Goal: Task Accomplishment & Management: Use online tool/utility

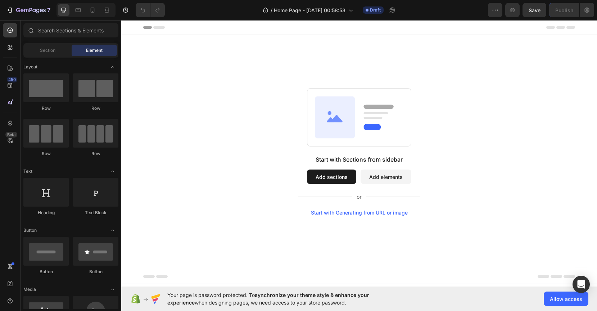
click at [343, 213] on div "Start with Generating from URL or image" at bounding box center [359, 213] width 97 height 6
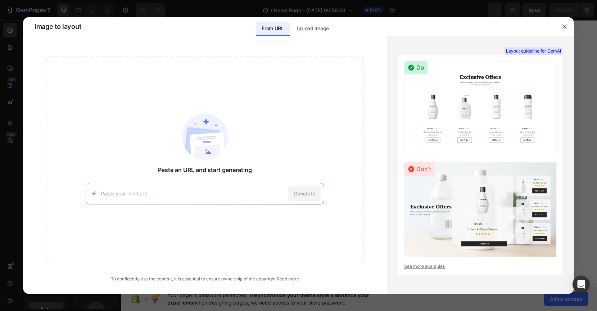
paste input "https://www.asarai.com/"
type input "https://www.asarai.com/"
click at [306, 197] on span "Generate" at bounding box center [305, 194] width 22 height 8
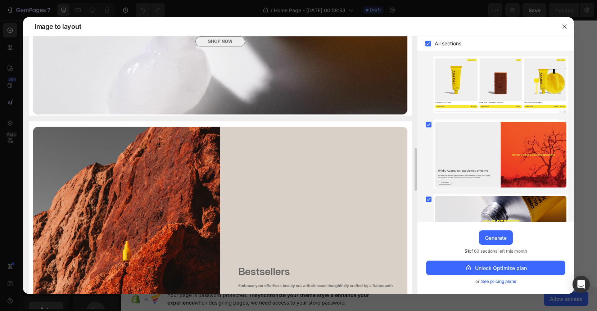
scroll to position [264, 0]
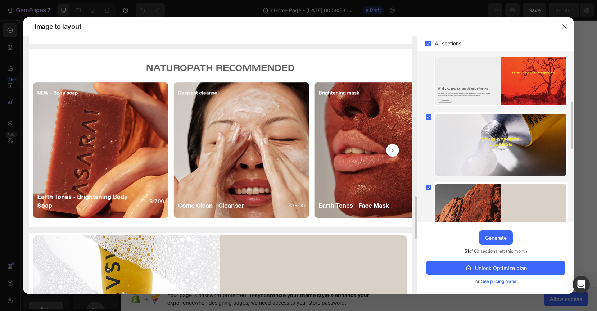
click at [356, 173] on img at bounding box center [220, 138] width 383 height 178
click at [392, 149] on img at bounding box center [220, 138] width 383 height 178
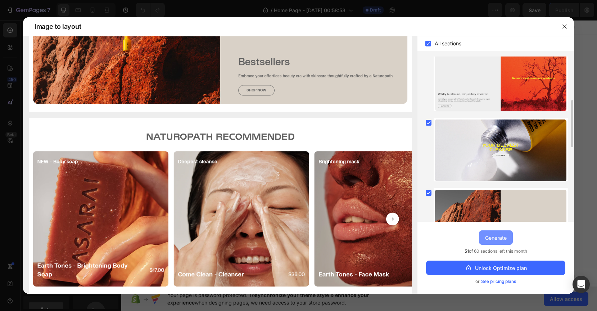
click at [496, 241] on div "Generate" at bounding box center [496, 238] width 22 height 8
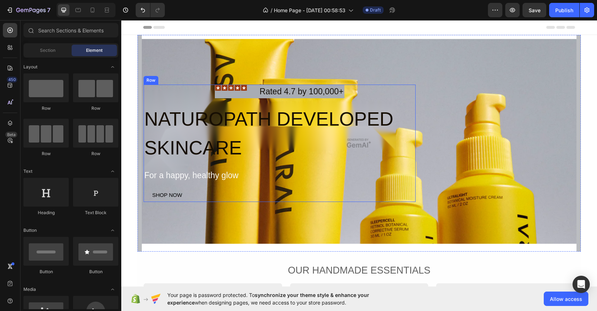
click at [402, 163] on div "Image Rated 4.7 by 100,000+ Text Block Row NATUROPATH DEVELOPED SKINCARE Headin…" at bounding box center [280, 144] width 272 height 118
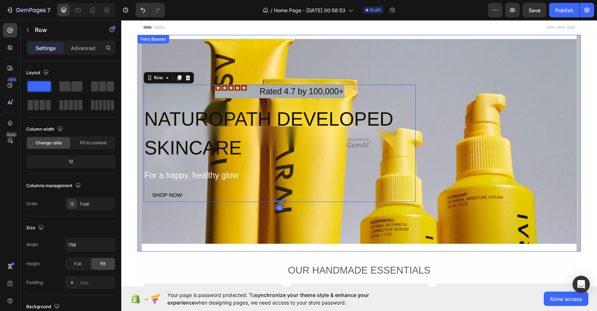
click at [453, 166] on div "Image Rated 4.7 by 100,000+ Text Block Row NATUROPATH DEVELOPED SKINCARE Headin…" at bounding box center [359, 144] width 432 height 118
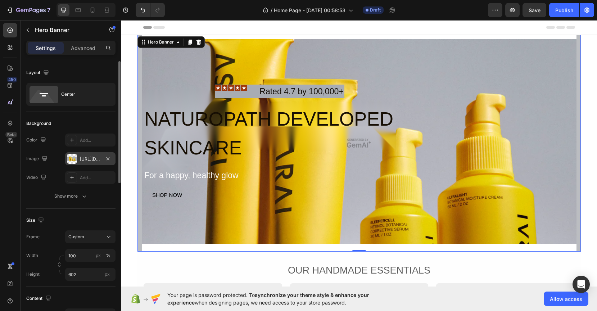
click at [72, 161] on div at bounding box center [72, 159] width 10 height 10
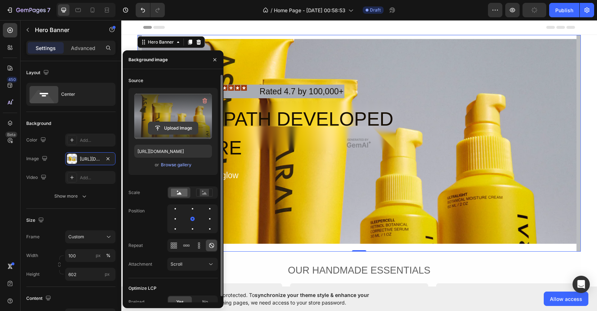
click at [174, 126] on input "file" at bounding box center [173, 128] width 50 height 12
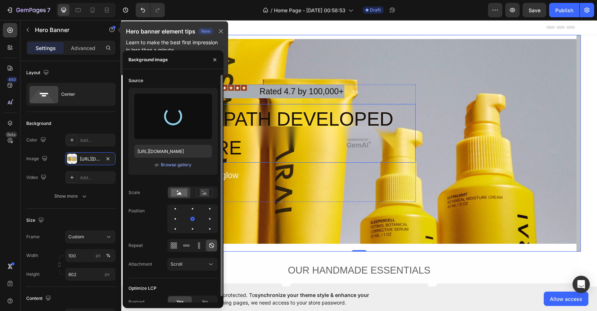
click at [355, 145] on h2 "NATUROPATH DEVELOPED SKINCARE" at bounding box center [280, 133] width 272 height 59
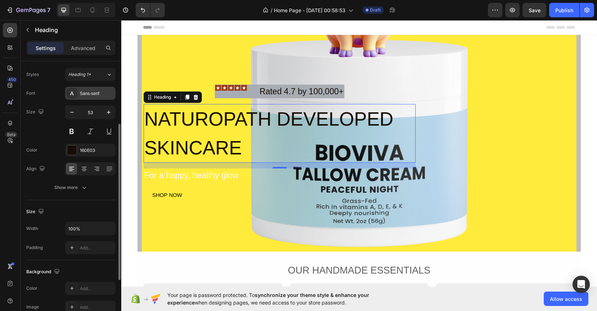
scroll to position [0, 0]
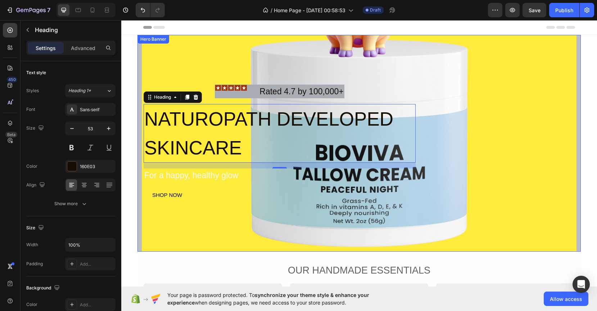
click at [453, 145] on div "Image Rated 4.7 by 100,000+ Text Block Row NATUROPATH DEVELOPED SKINCARE Headin…" at bounding box center [359, 144] width 432 height 118
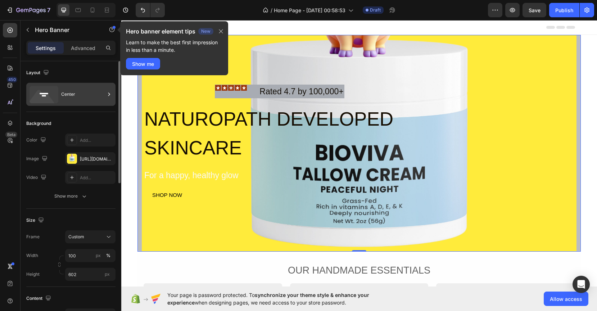
click at [43, 92] on icon at bounding box center [44, 94] width 29 height 17
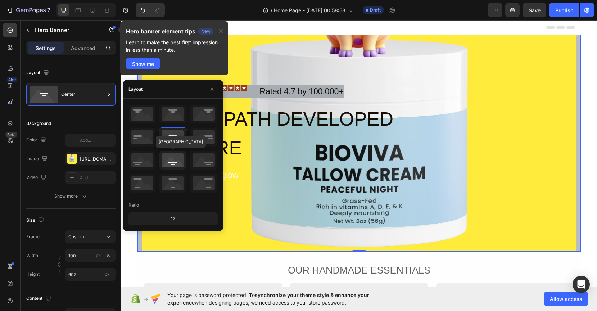
click at [169, 151] on icon at bounding box center [173, 160] width 27 height 19
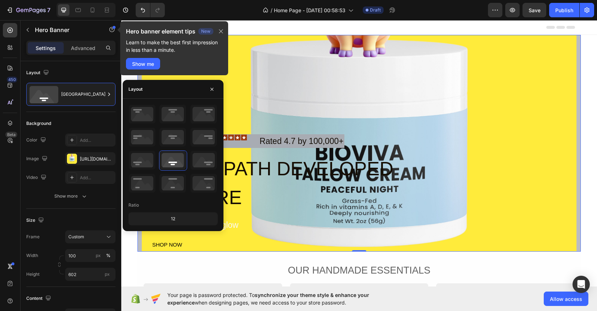
click at [498, 176] on div "Image Rated 4.7 by 100,000+ Text Block Row NATUROPATH DEVELOPED SKINCARE Headin…" at bounding box center [359, 193] width 432 height 118
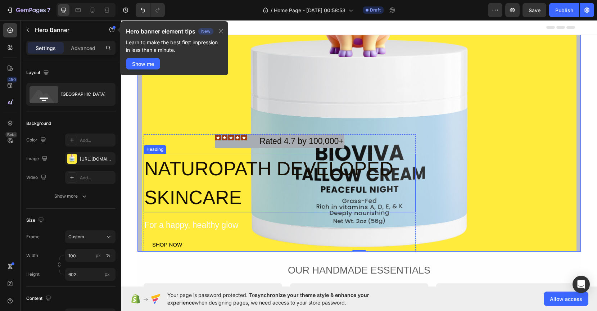
click at [243, 167] on h2 "NATUROPATH DEVELOPED SKINCARE" at bounding box center [280, 183] width 272 height 59
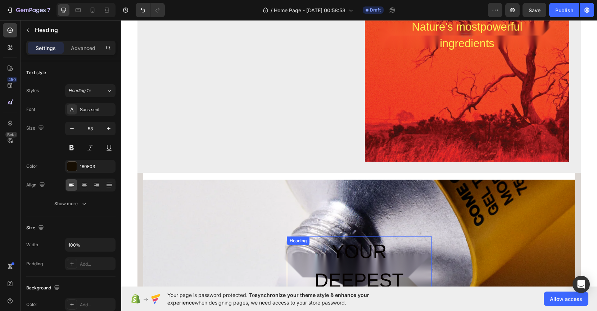
scroll to position [481, 0]
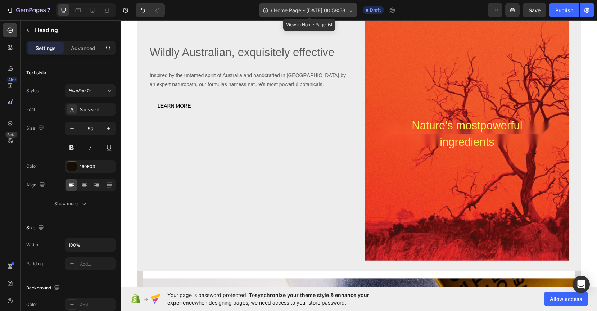
click at [354, 8] on icon at bounding box center [350, 9] width 7 height 7
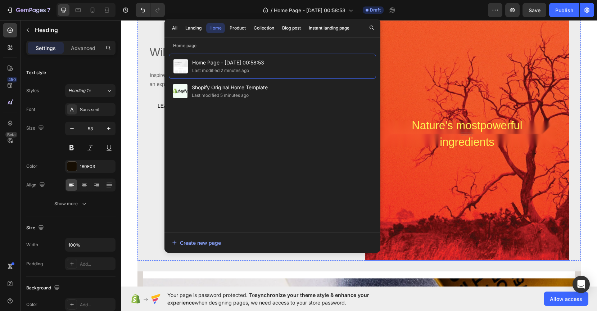
click at [434, 89] on div "Overlay" at bounding box center [467, 134] width 205 height 253
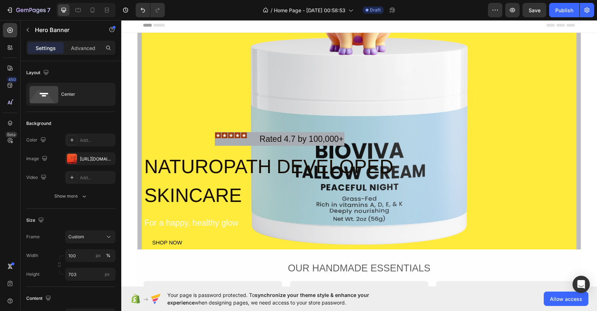
scroll to position [0, 0]
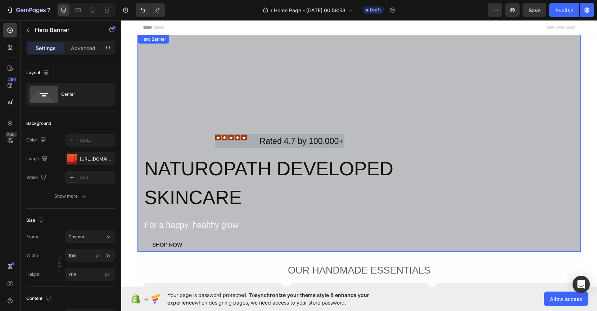
click at [453, 170] on div "Image Rated 4.7 by 100,000+ Text Block Row NATUROPATH DEVELOPED SKINCARE Headin…" at bounding box center [359, 193] width 432 height 118
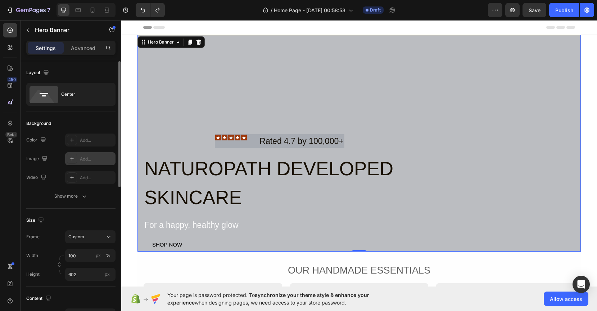
click at [75, 156] on div at bounding box center [72, 159] width 10 height 10
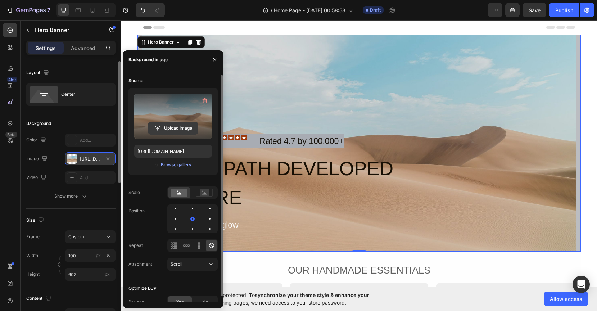
click at [180, 131] on input "file" at bounding box center [173, 128] width 50 height 12
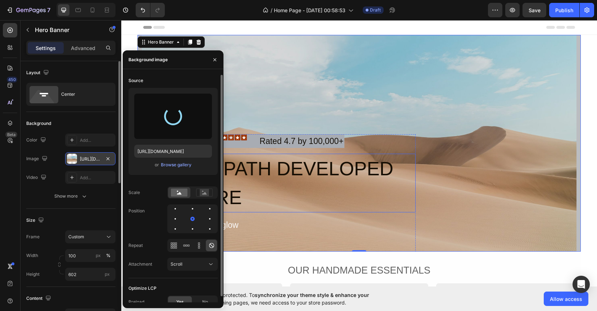
click at [355, 175] on h2 "NATUROPATH DEVELOPED SKINCARE" at bounding box center [280, 183] width 272 height 59
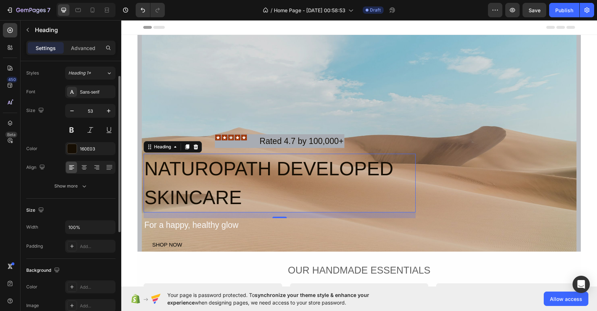
scroll to position [22, 0]
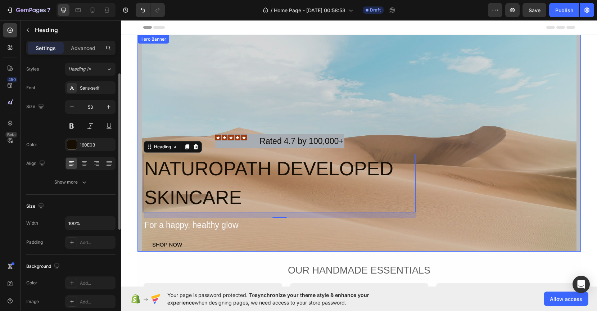
click at [165, 99] on div "Overlay" at bounding box center [359, 143] width 435 height 217
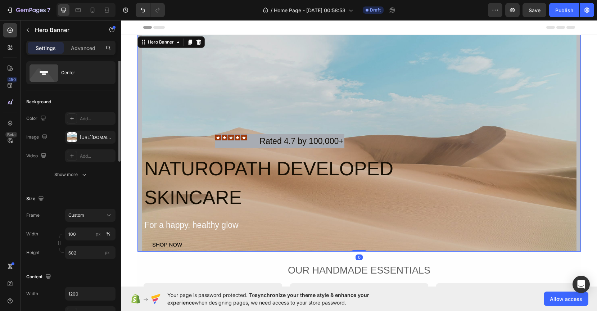
scroll to position [0, 0]
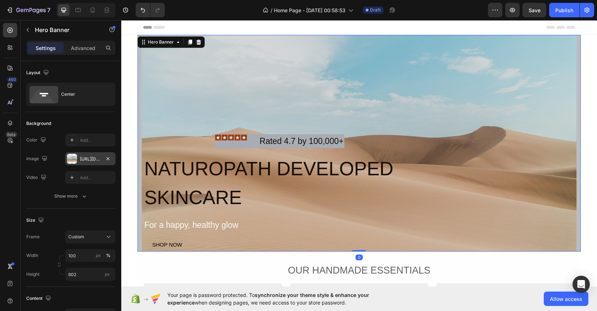
click at [87, 161] on div "[URL][DOMAIN_NAME]" at bounding box center [90, 159] width 21 height 6
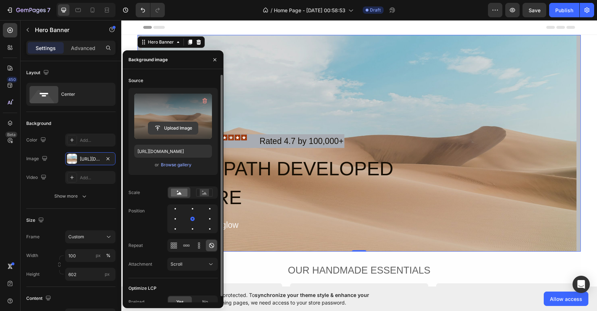
click at [165, 127] on input "file" at bounding box center [173, 128] width 50 height 12
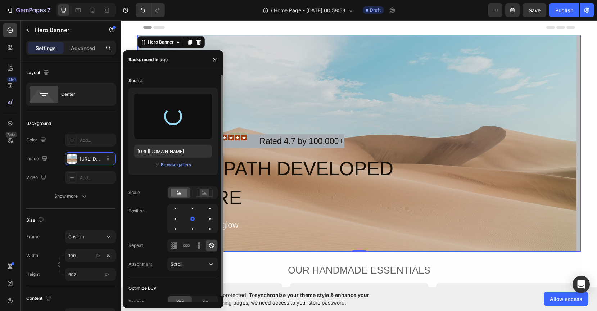
type input "https://cdn.shopify.com/s/files/1/0693/6906/9612/files/gempages_581595842096399…"
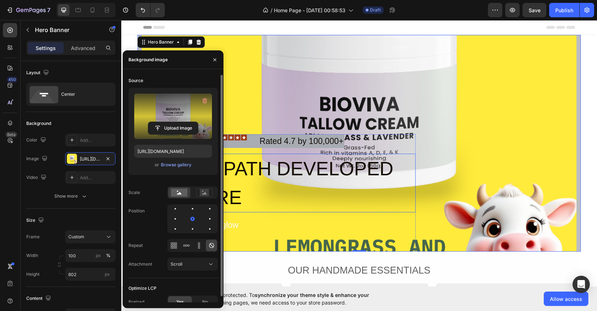
click at [338, 169] on h2 "NATUROPATH DEVELOPED SKINCARE" at bounding box center [280, 183] width 272 height 59
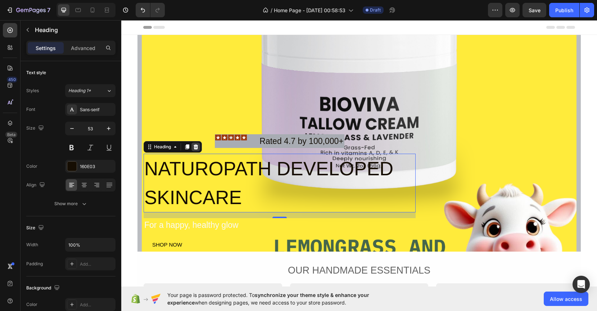
click at [192, 144] on div at bounding box center [196, 147] width 9 height 9
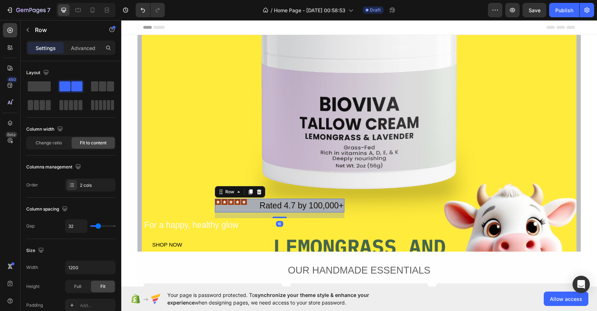
click at [247, 201] on div "Image Rated 4.7 by 100,000+ Text Block Row 16" at bounding box center [279, 206] width 129 height 14
click at [256, 193] on icon at bounding box center [259, 192] width 6 height 6
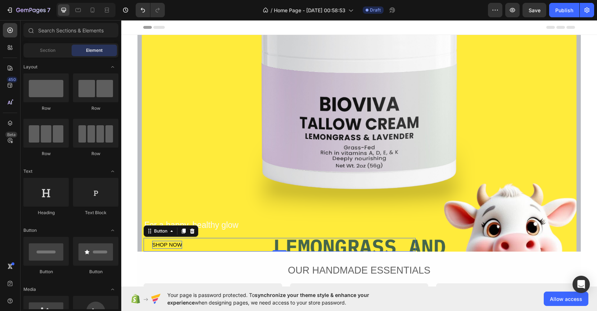
click at [174, 242] on div "SHOP NOW" at bounding box center [167, 245] width 30 height 8
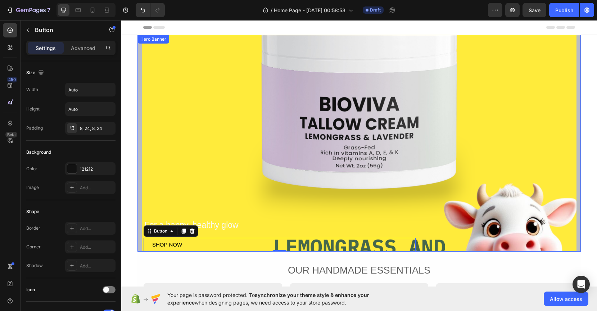
click at [241, 202] on div "Overlay" at bounding box center [359, 143] width 435 height 217
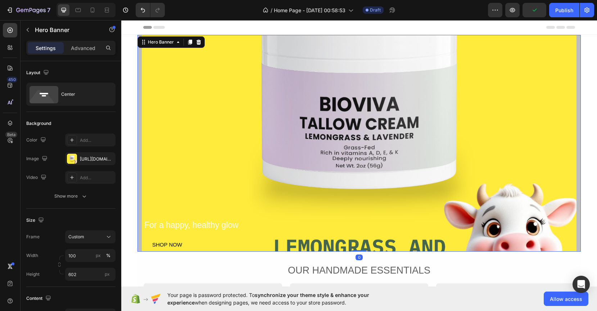
click at [241, 199] on div "Overlay" at bounding box center [359, 143] width 435 height 217
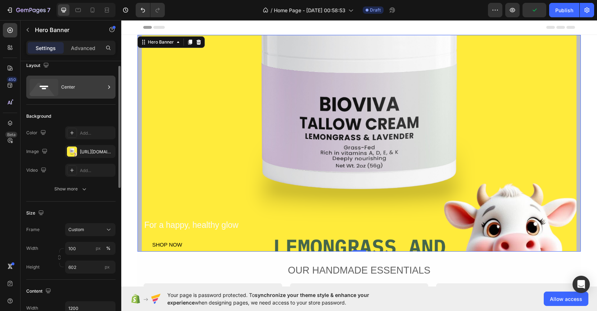
scroll to position [10, 0]
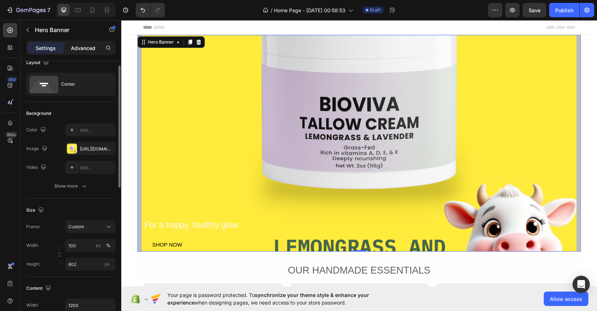
click at [67, 46] on div "Advanced" at bounding box center [83, 48] width 36 height 12
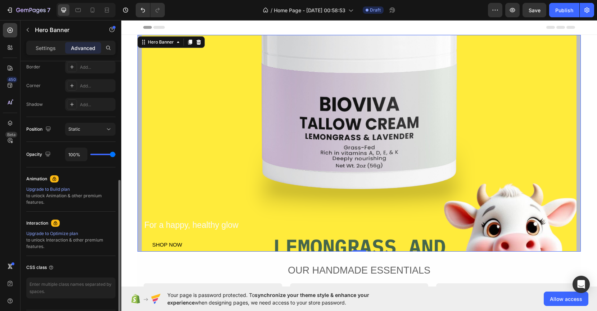
scroll to position [229, 0]
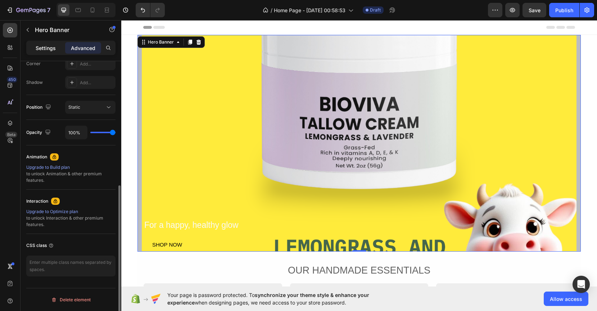
click at [54, 51] on p "Settings" at bounding box center [46, 48] width 20 height 8
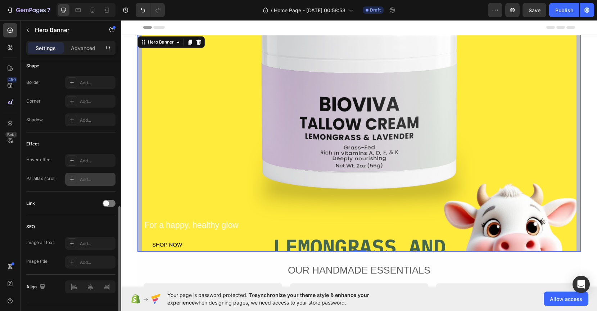
scroll to position [316, 0]
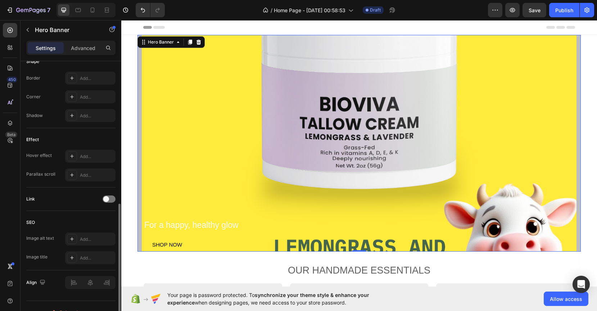
click at [103, 194] on div "Link" at bounding box center [70, 199] width 89 height 12
click at [104, 197] on span at bounding box center [106, 199] width 6 height 6
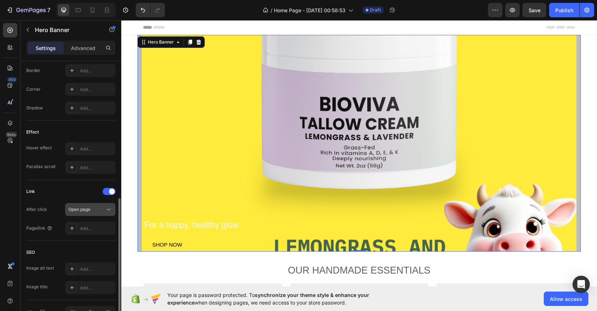
click at [102, 208] on div "Open page" at bounding box center [86, 209] width 37 height 6
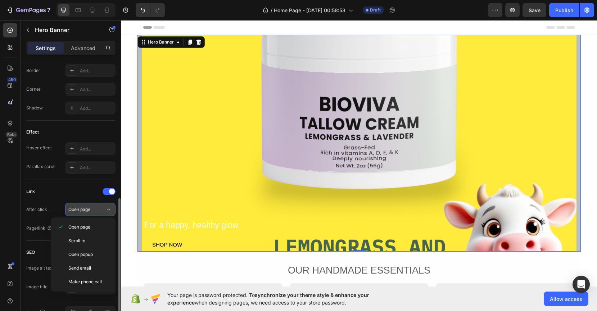
click at [97, 214] on button "Open page" at bounding box center [90, 209] width 50 height 13
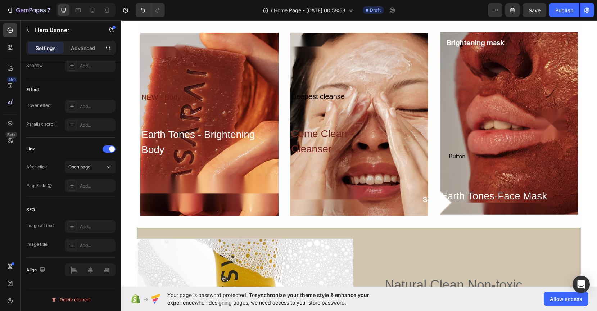
scroll to position [1240, 0]
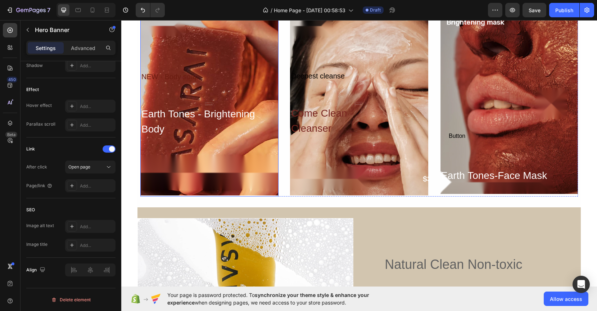
click at [208, 192] on div "Overlay" at bounding box center [209, 104] width 138 height 185
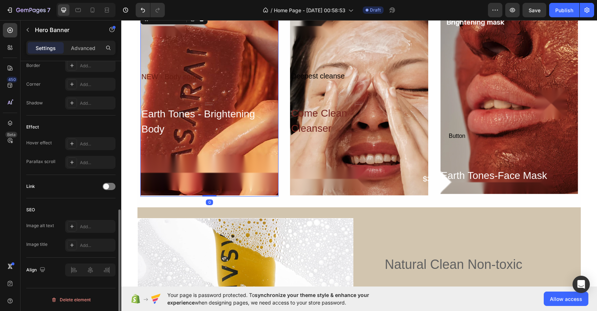
scroll to position [328, 0]
click at [217, 167] on div "Overlay" at bounding box center [209, 104] width 138 height 185
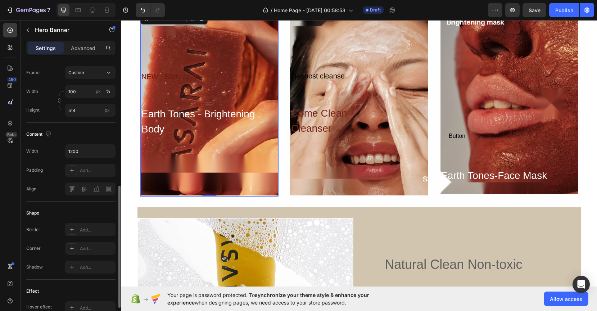
scroll to position [0, 0]
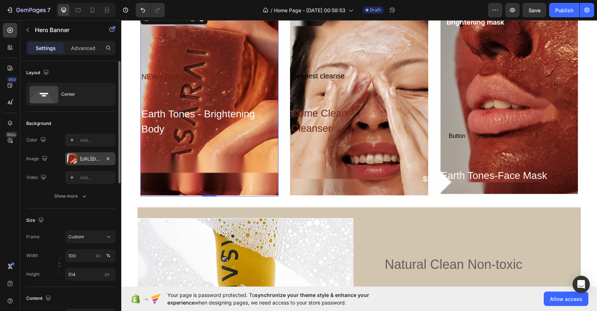
click at [92, 163] on div "https://image2layout-detection-trainimagebucket-02g83vbxbb2s.s3.amazonaws.com/i…" at bounding box center [90, 158] width 50 height 13
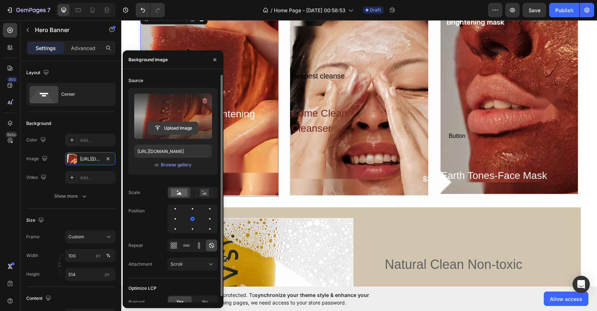
click at [177, 127] on input "file" at bounding box center [173, 128] width 50 height 12
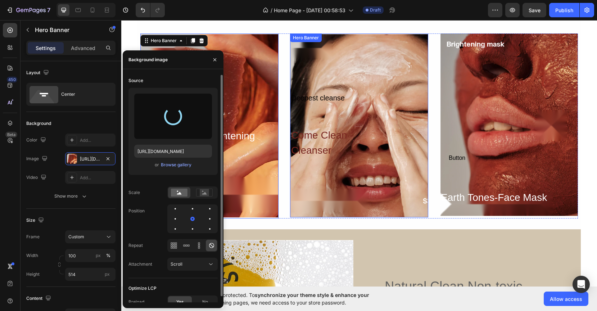
scroll to position [1213, 0]
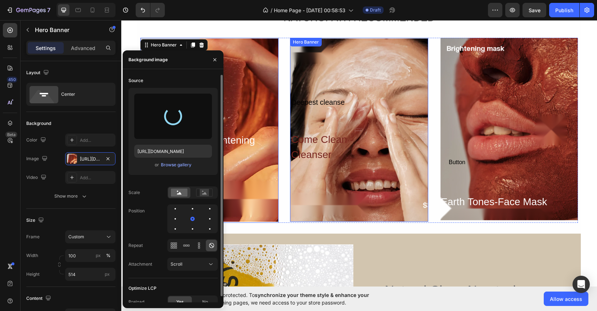
type input "https://cdn.shopify.com/s/files/1/0693/6906/9612/files/gempages_581595842096399…"
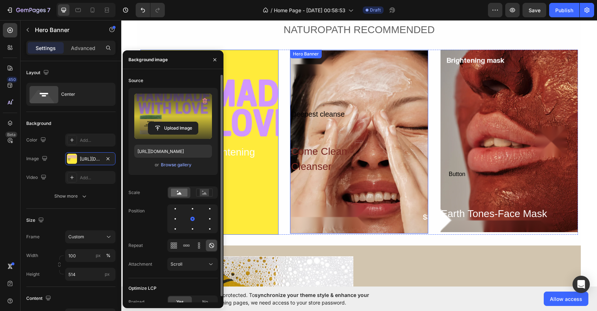
scroll to position [1190, 0]
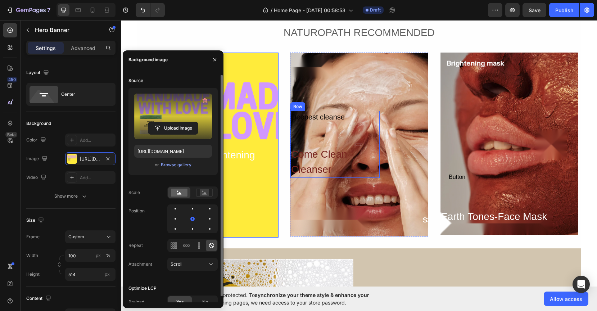
click at [358, 131] on div "Deepest cleanse Text Block Come Clean - Cleanser Heading" at bounding box center [335, 144] width 89 height 67
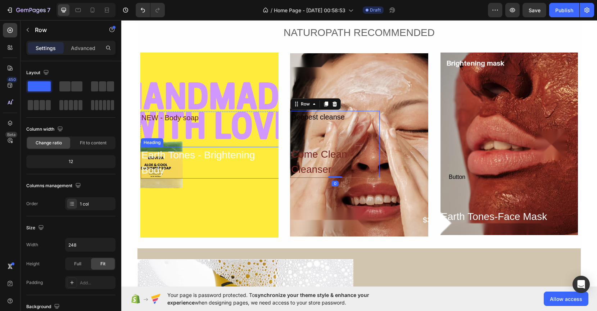
click at [266, 165] on h2 "Earth Tones - Brightening Body" at bounding box center [210, 163] width 138 height 32
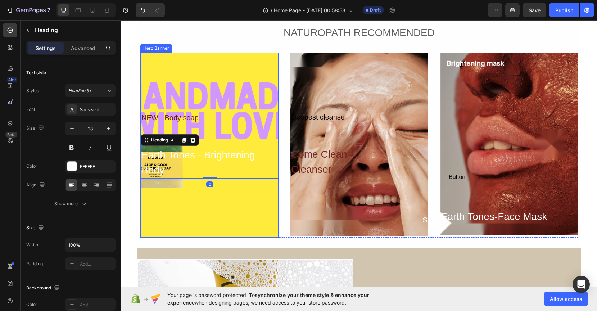
click at [240, 196] on div "Overlay" at bounding box center [209, 145] width 138 height 185
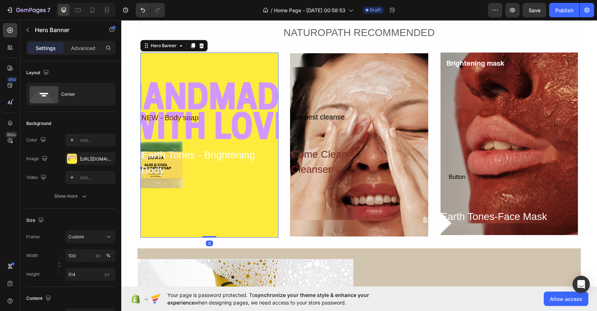
drag, startPoint x: 207, startPoint y: 236, endPoint x: 210, endPoint y: 206, distance: 29.6
click at [210, 206] on div "NEW - Body soap Text Block Earth Tones - Brightening Body Heading Row Hero Bann…" at bounding box center [209, 145] width 138 height 185
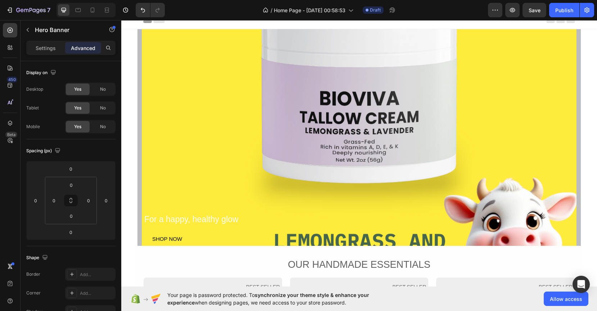
scroll to position [0, 0]
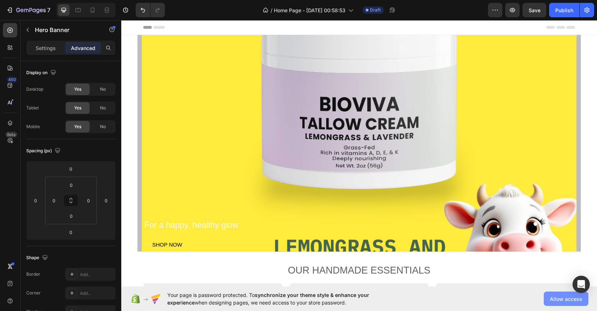
click at [558, 302] on span "Allow access" at bounding box center [566, 299] width 32 height 8
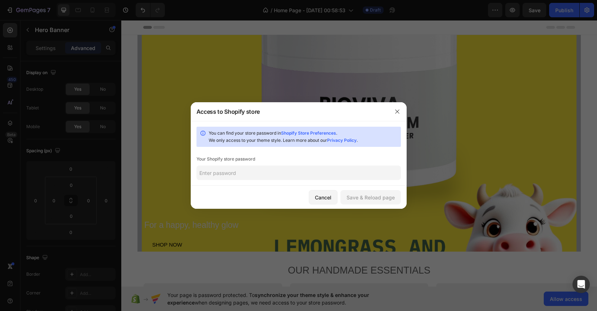
click at [339, 181] on div "You can find your store password in Shopify Store Preferences . We only access …" at bounding box center [299, 153] width 216 height 65
click at [333, 172] on input "text" at bounding box center [299, 173] width 205 height 14
click at [331, 191] on button "Cancel" at bounding box center [323, 197] width 29 height 14
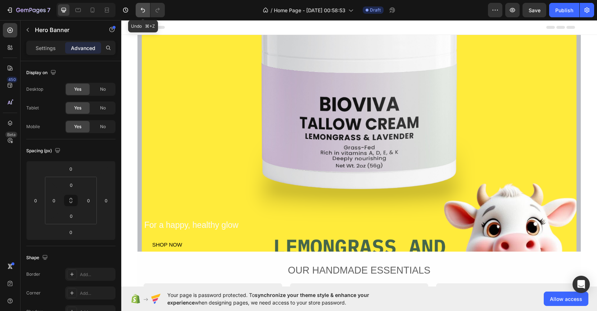
click at [144, 14] on button "Undo/Redo" at bounding box center [143, 10] width 14 height 14
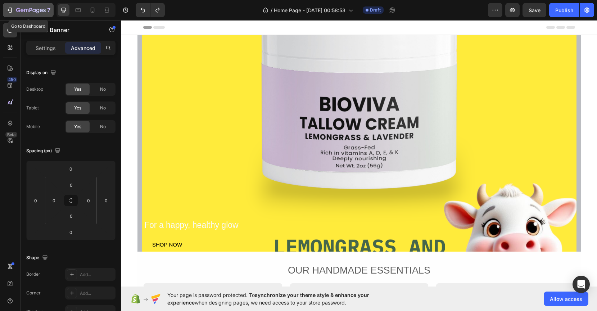
click at [10, 10] on icon "button" at bounding box center [9, 9] width 7 height 7
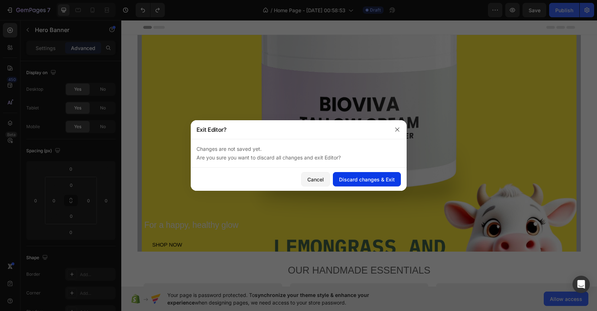
click at [350, 179] on div "Discard changes & Exit" at bounding box center [367, 180] width 56 height 8
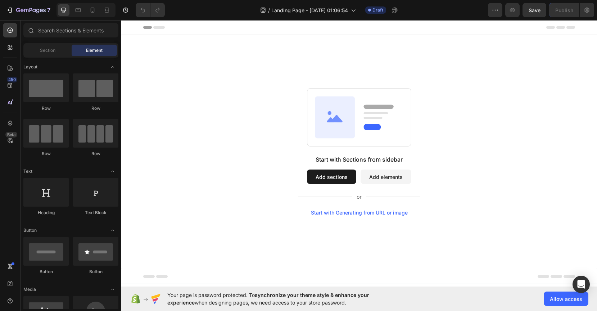
click at [359, 209] on div "Start with Sections from sidebar Add sections Add elements Start with Generatin…" at bounding box center [359, 185] width 122 height 60
click at [358, 211] on div "Start with Generating from URL or image" at bounding box center [359, 213] width 97 height 6
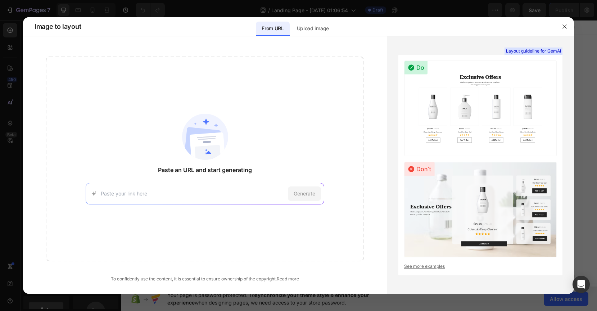
paste input "[URL][DOMAIN_NAME]"
type input "[URL][DOMAIN_NAME]"
click at [301, 196] on span "Generate" at bounding box center [305, 194] width 22 height 8
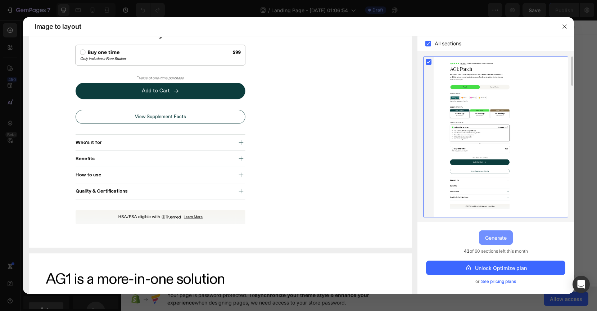
click at [497, 242] on button "Generate" at bounding box center [496, 237] width 34 height 14
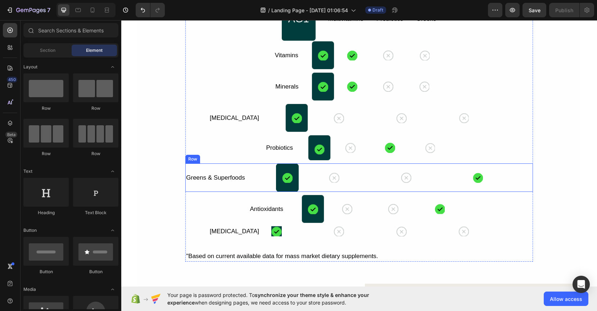
click at [336, 164] on div "Icon" at bounding box center [359, 177] width 60 height 28
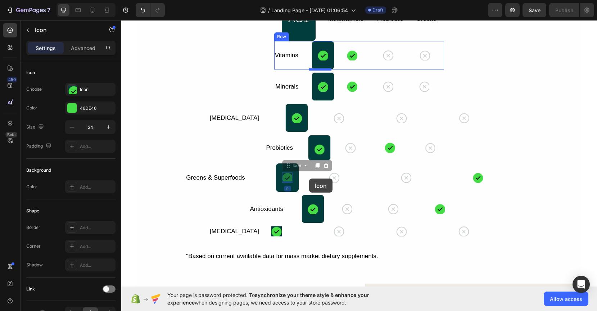
drag, startPoint x: 287, startPoint y: 178, endPoint x: 309, endPoint y: 179, distance: 22.0
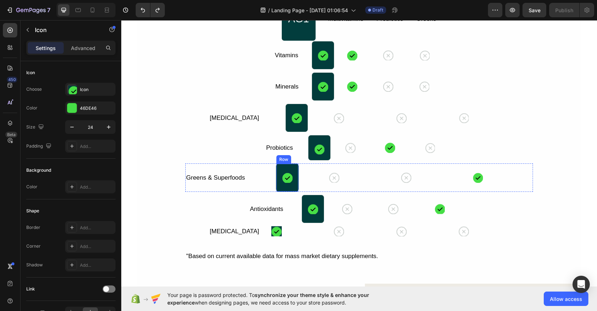
click at [283, 194] on div "AG1 Heading Row Multivitamins Text Block Probiotics Text Block Greens Text Bloc…" at bounding box center [358, 129] width 347 height 265
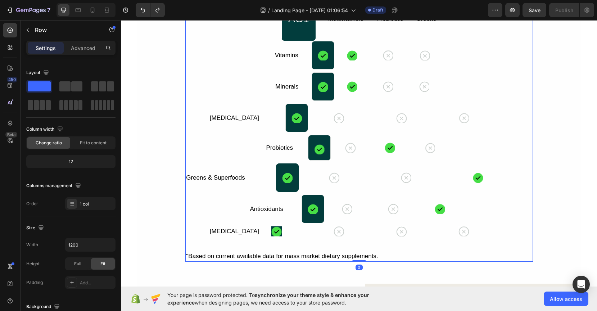
click at [276, 241] on div "AG1 Heading Row Multivitamins Text Block Probiotics Text Block Greens Text Bloc…" at bounding box center [358, 129] width 347 height 265
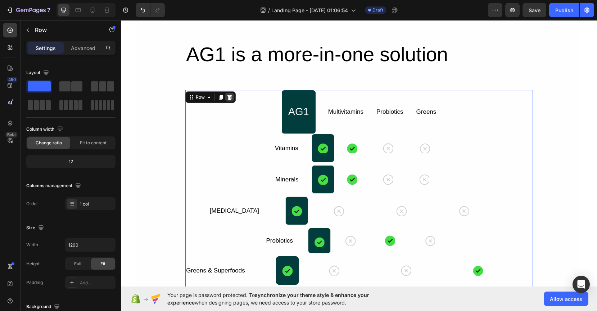
click at [228, 96] on icon at bounding box center [230, 97] width 5 height 5
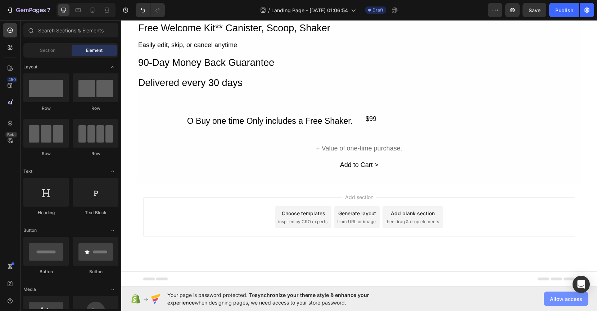
click at [553, 300] on span "Allow access" at bounding box center [566, 299] width 32 height 8
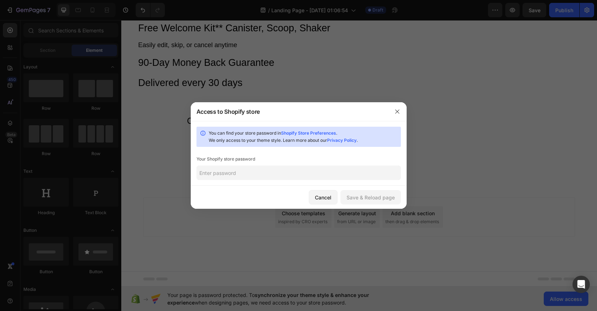
click at [288, 175] on input "text" at bounding box center [299, 173] width 205 height 14
click at [386, 193] on button "Save & Reload page" at bounding box center [371, 197] width 60 height 14
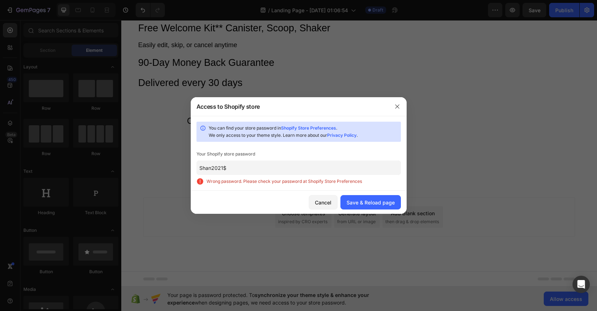
click at [318, 171] on input "Shan2021$" at bounding box center [299, 168] width 205 height 14
click at [280, 170] on input "Shan2021$" at bounding box center [299, 168] width 205 height 14
paste input "rahcay"
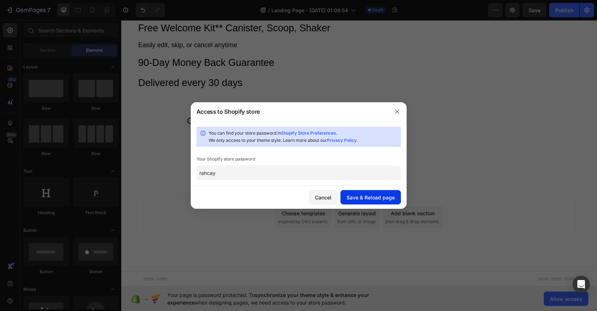
type input "rahcay"
click at [352, 191] on button "Save & Reload page" at bounding box center [371, 197] width 60 height 14
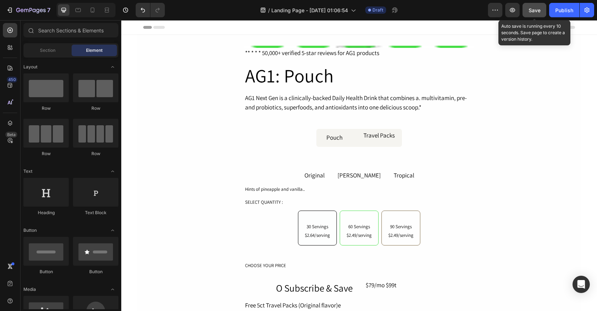
click at [536, 10] on span "Save" at bounding box center [535, 10] width 12 height 6
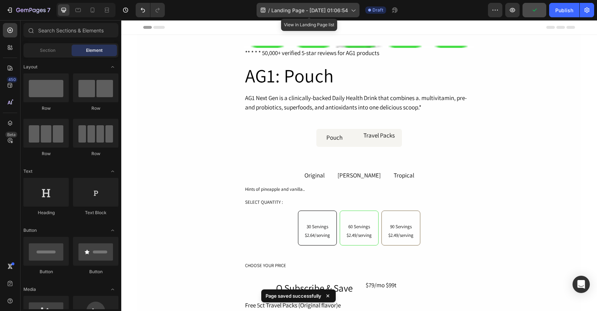
click at [335, 11] on span "Landing Page - [DATE] 01:06:54" at bounding box center [309, 10] width 77 height 8
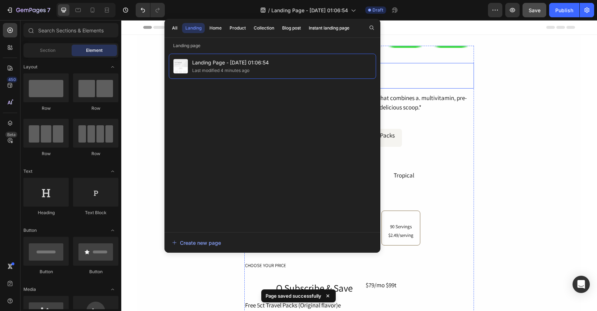
click at [426, 65] on h2 "AG1: Pouch" at bounding box center [359, 76] width 230 height 26
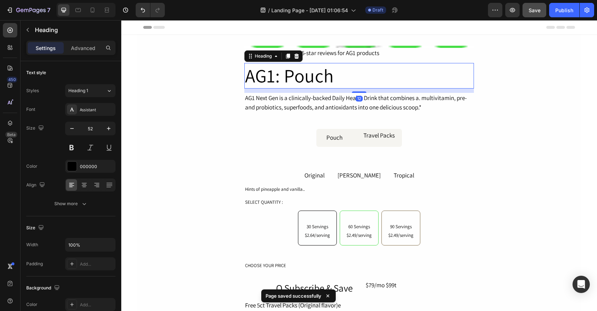
click at [301, 73] on h2 "AG1: Pouch" at bounding box center [359, 76] width 230 height 26
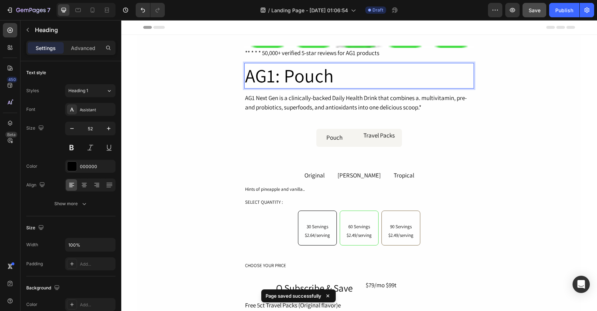
click at [301, 73] on p "AG1: Pouch" at bounding box center [359, 76] width 228 height 24
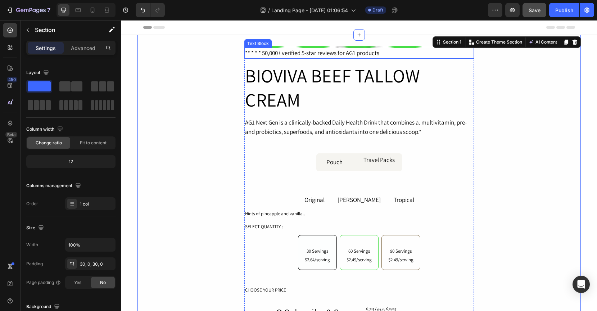
click at [350, 56] on div "** * * * 50,000+ verified 5-star reviews for AG1 products" at bounding box center [359, 53] width 230 height 11
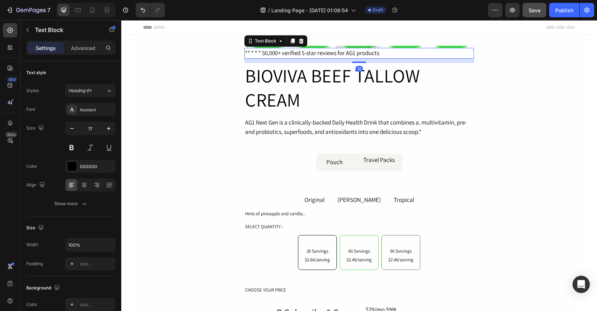
click at [355, 52] on div "** * * * 50,000+ verified 5-star reviews for AG1 products" at bounding box center [359, 53] width 230 height 11
click at [355, 52] on p "** * * * 50,000+ verified 5-star reviews for AG1 products" at bounding box center [359, 53] width 228 height 9
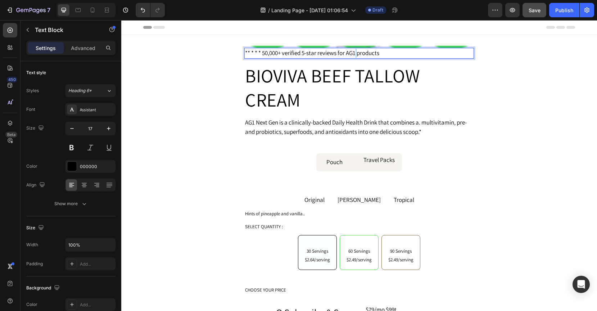
click at [355, 52] on p "** * * * 50,000+ verified 5-star reviews for AG1 products" at bounding box center [359, 53] width 228 height 9
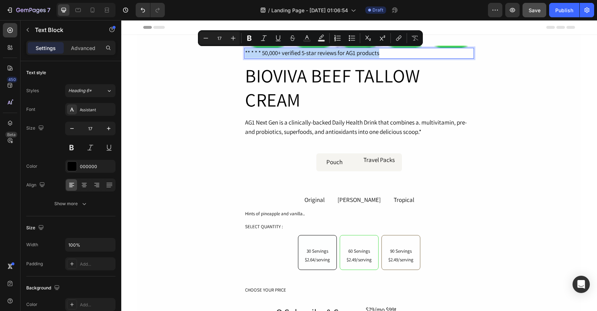
click at [355, 52] on p "** * * * 50,000+ verified 5-star reviews for AG1 products" at bounding box center [359, 53] width 228 height 9
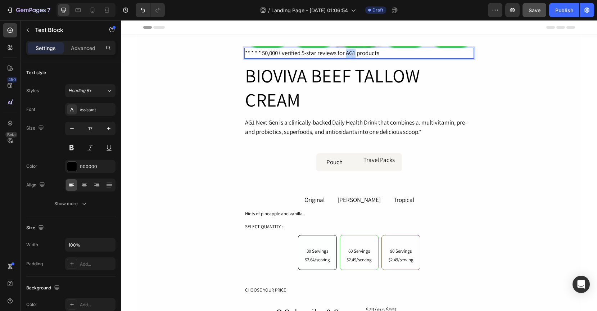
drag, startPoint x: 355, startPoint y: 52, endPoint x: 346, endPoint y: 53, distance: 9.0
click at [346, 53] on p "** * * * 50,000+ verified 5-star reviews for AG1 products" at bounding box center [359, 53] width 228 height 9
click at [279, 54] on p "** * * * 50,000+ verified 5-star reviews for BIOVIVA products" at bounding box center [359, 53] width 228 height 9
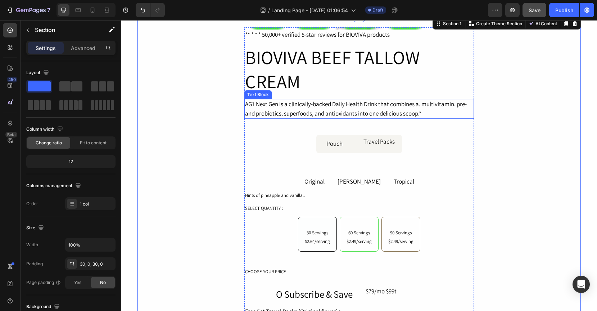
scroll to position [19, 0]
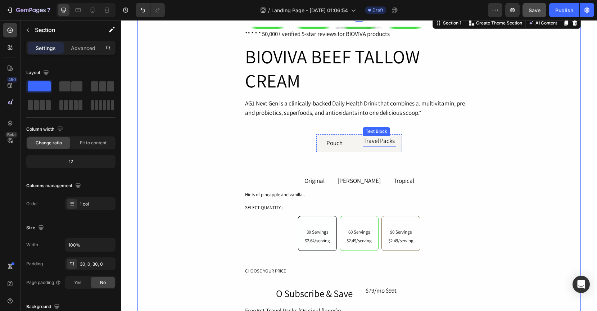
click at [372, 142] on div "Travel Packs" at bounding box center [379, 141] width 33 height 11
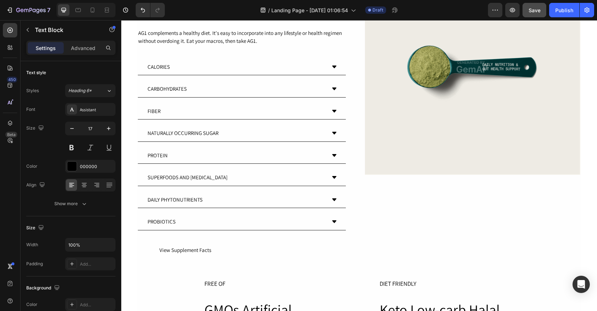
scroll to position [708, 0]
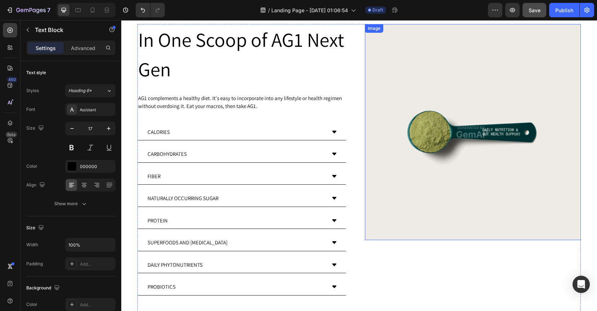
click at [408, 162] on img at bounding box center [473, 132] width 216 height 216
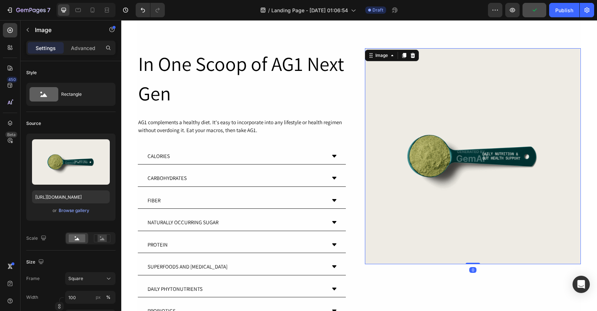
scroll to position [678, 0]
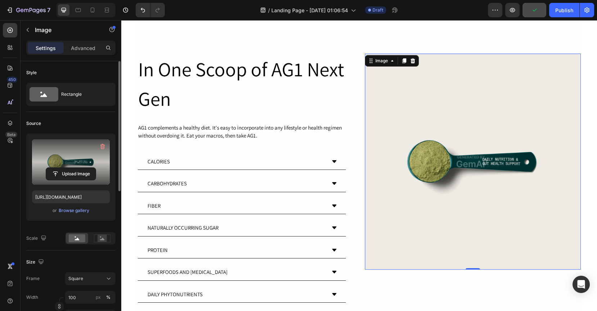
click at [78, 157] on label at bounding box center [71, 161] width 78 height 45
click at [78, 168] on input "file" at bounding box center [71, 174] width 50 height 12
click at [71, 152] on label at bounding box center [71, 161] width 78 height 45
click at [71, 168] on input "file" at bounding box center [71, 174] width 50 height 12
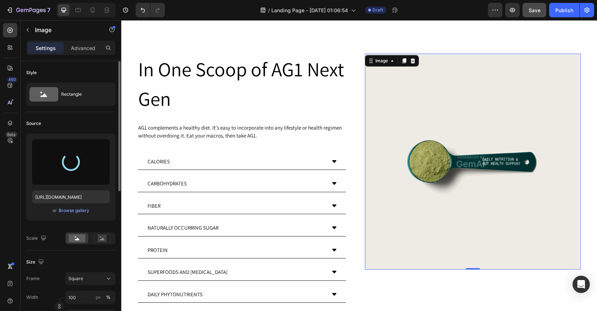
type input "[URL][DOMAIN_NAME]"
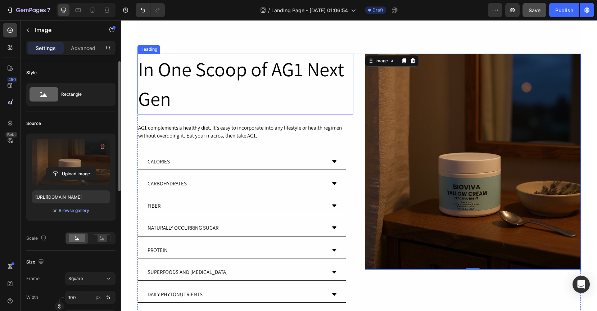
click at [263, 68] on h2 "In One Scoop of AG1 Next Gen" at bounding box center [246, 84] width 216 height 61
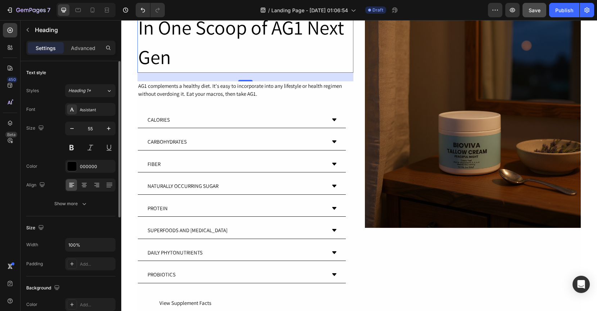
scroll to position [717, 0]
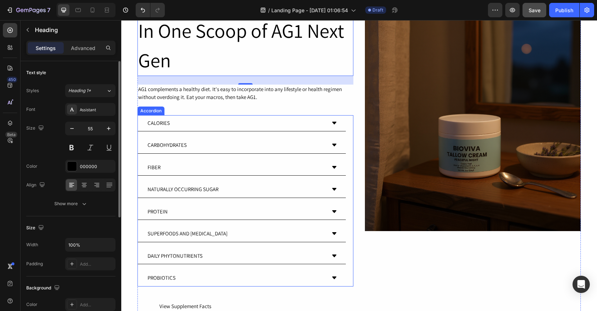
click at [263, 120] on div "CALORIES" at bounding box center [236, 123] width 179 height 10
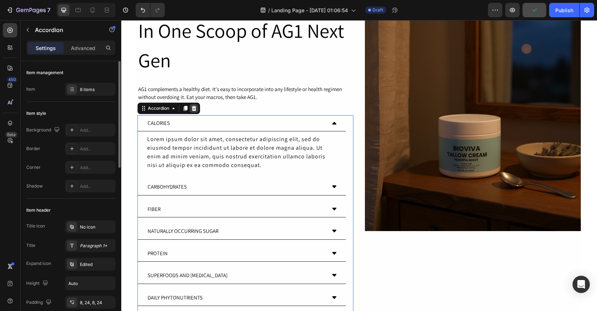
click at [194, 111] on div at bounding box center [194, 108] width 9 height 9
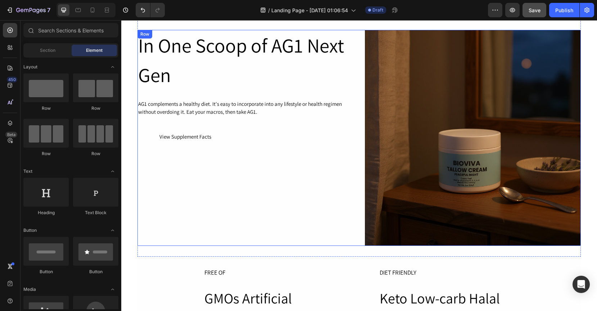
scroll to position [704, 0]
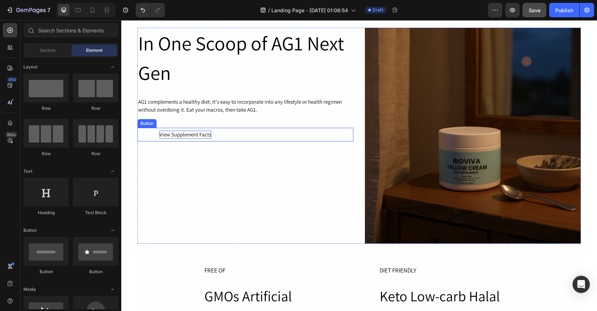
click at [190, 136] on div "View Supplement Facts" at bounding box center [186, 135] width 52 height 8
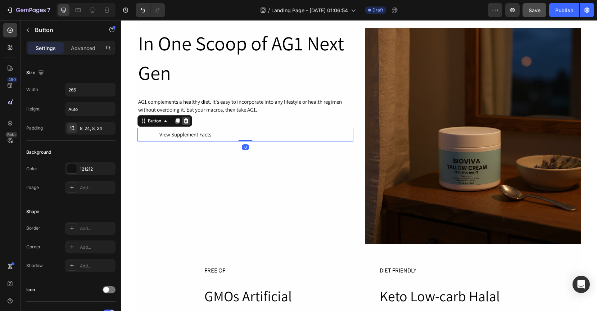
click at [187, 124] on div at bounding box center [186, 121] width 9 height 9
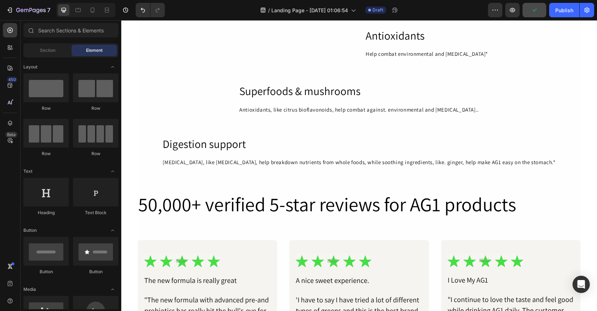
scroll to position [1553, 0]
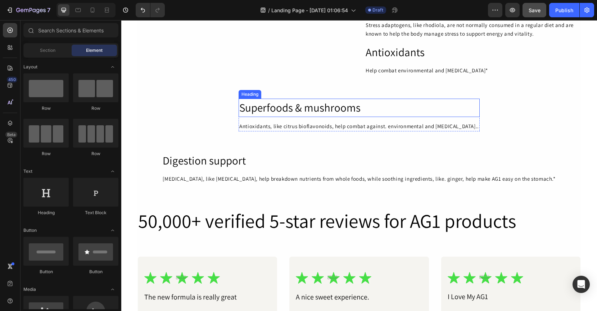
click at [306, 113] on h2 "Superfoods & mushrooms" at bounding box center [359, 108] width 241 height 18
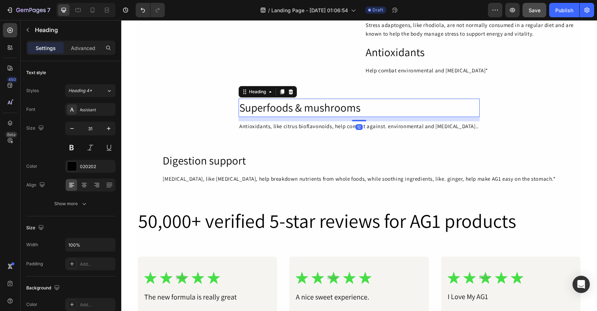
click at [292, 102] on h2 "Superfoods & mushrooms" at bounding box center [359, 108] width 241 height 18
click at [292, 102] on p "Superfoods & mushrooms" at bounding box center [359, 107] width 240 height 17
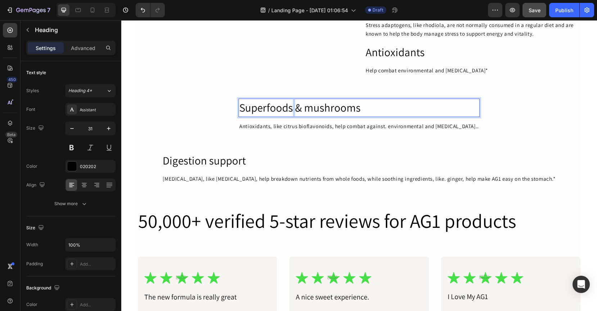
click at [292, 102] on p "Superfoods & mushrooms" at bounding box center [359, 107] width 240 height 17
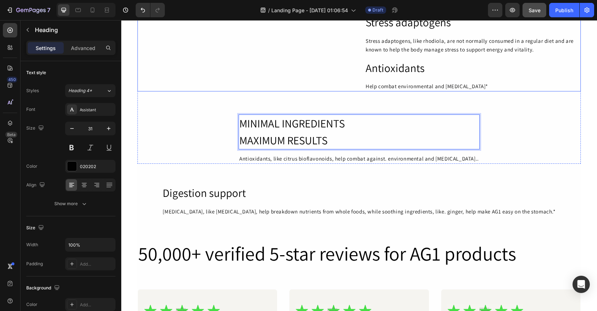
click at [257, 82] on div "High-quality ingredients Heading Every scoop of AG1 works to deliver comprehens…" at bounding box center [246, 6] width 216 height 169
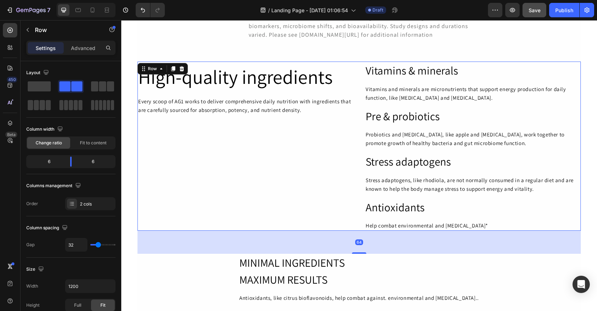
scroll to position [1375, 0]
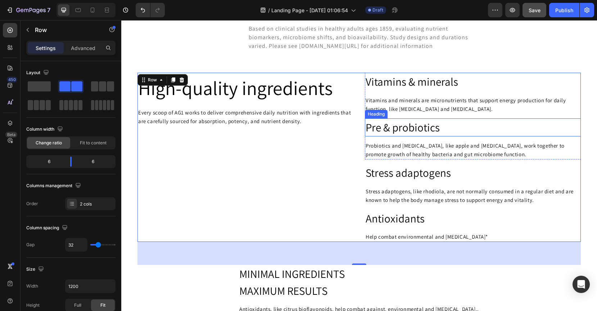
click at [470, 132] on h2 "Pre & probiotics" at bounding box center [473, 127] width 216 height 18
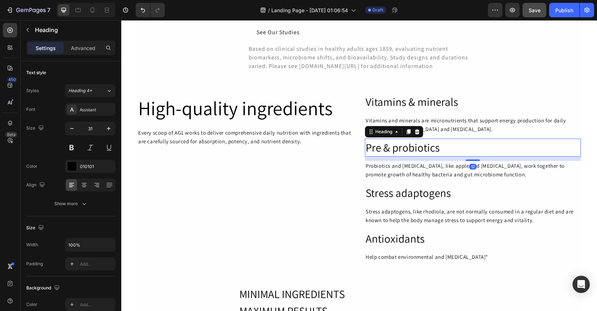
scroll to position [1347, 0]
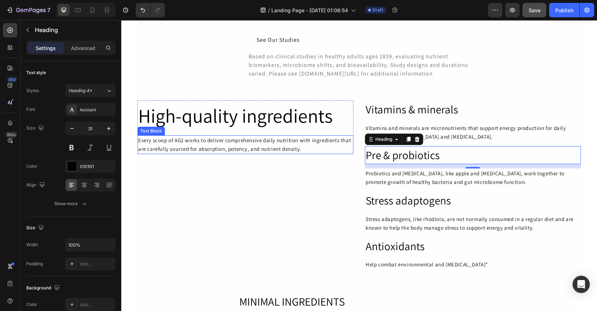
click at [287, 154] on div "Every scoop of AG1 works to deliver comprehensive daily nutrition with ingredie…" at bounding box center [246, 144] width 216 height 19
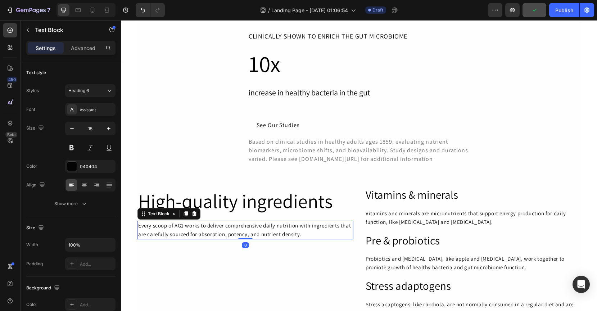
scroll to position [1256, 0]
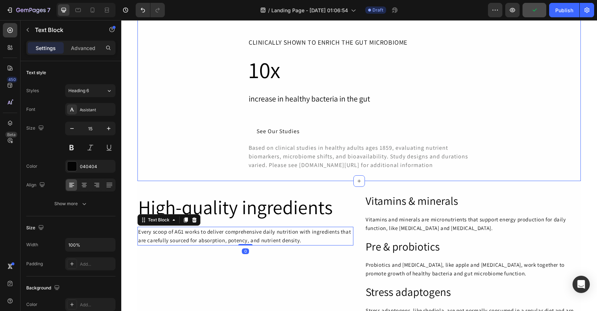
click at [317, 181] on div "Formulated for your body. Clinically backed. Heading Our doctors, scientists, a…" at bounding box center [360, 6] width 444 height 350
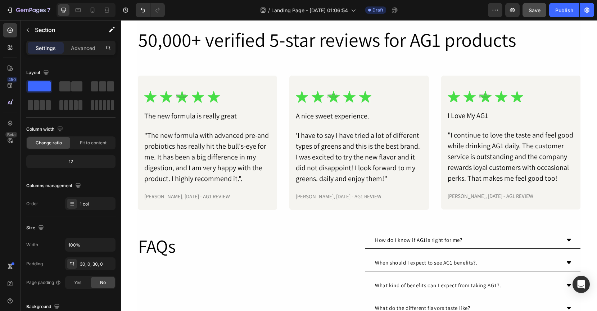
scroll to position [1743, 0]
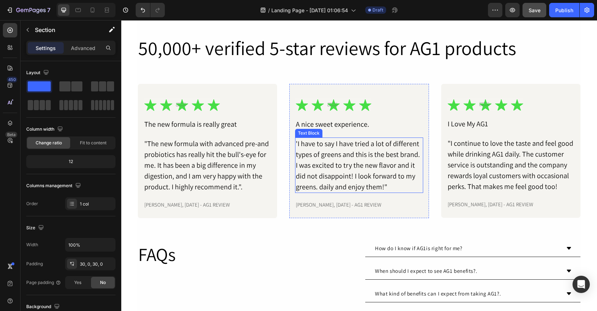
click at [355, 166] on div "'I have to say I have tried a lot of different types of greens and this is the …" at bounding box center [359, 165] width 128 height 55
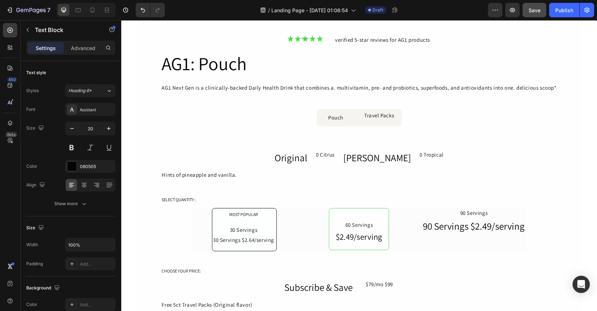
scroll to position [2114, 0]
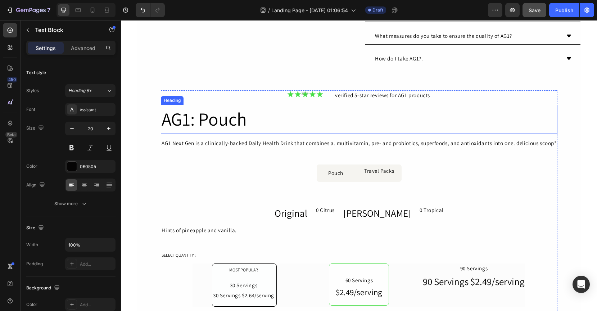
click at [215, 121] on h2 "AG1: Pouch" at bounding box center [359, 119] width 396 height 29
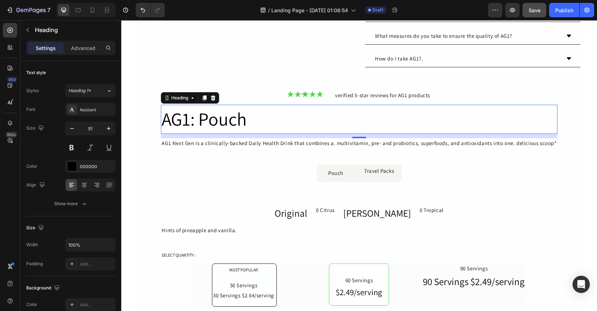
click at [210, 92] on div "Heading" at bounding box center [190, 98] width 58 height 12
click at [211, 99] on icon at bounding box center [213, 97] width 5 height 5
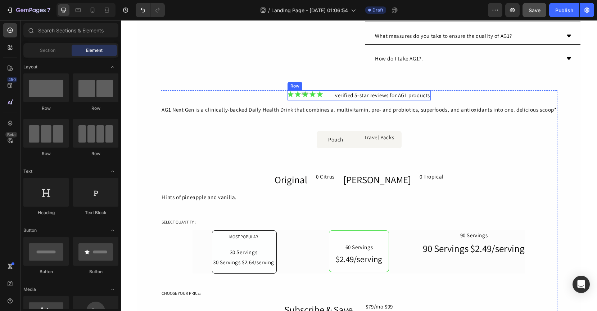
click at [335, 97] on div "verified 5-star reviews for AG1 products" at bounding box center [383, 95] width 96 height 10
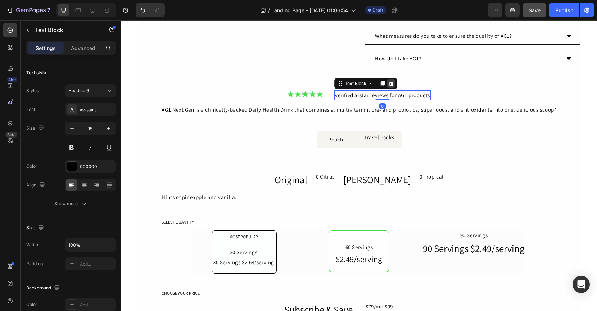
click at [390, 81] on icon at bounding box center [392, 84] width 6 height 6
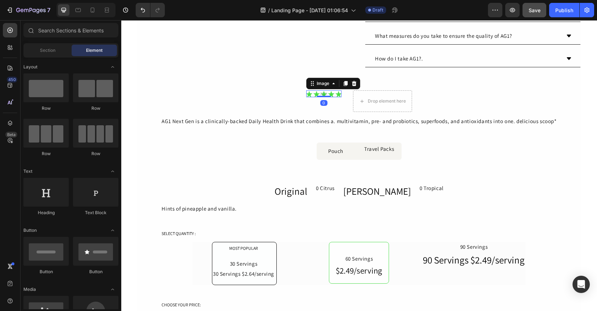
click at [315, 95] on div "Image 0" at bounding box center [323, 93] width 35 height 6
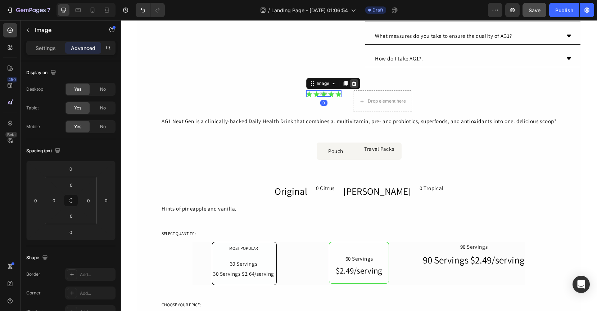
click at [352, 83] on icon at bounding box center [354, 83] width 5 height 5
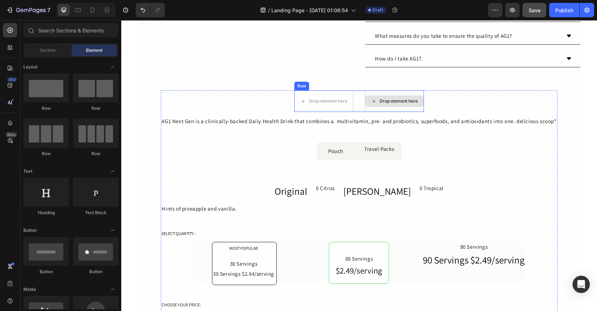
click at [365, 96] on div "Drop element here" at bounding box center [394, 101] width 58 height 12
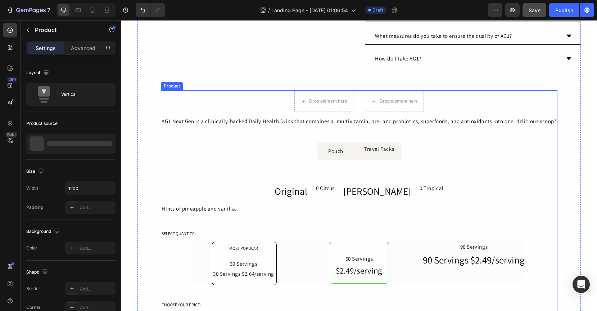
click at [267, 105] on div "Drop element here Drop element here Row AG1 Next Gen is a clinically-backed Dai…" at bounding box center [359, 295] width 396 height 410
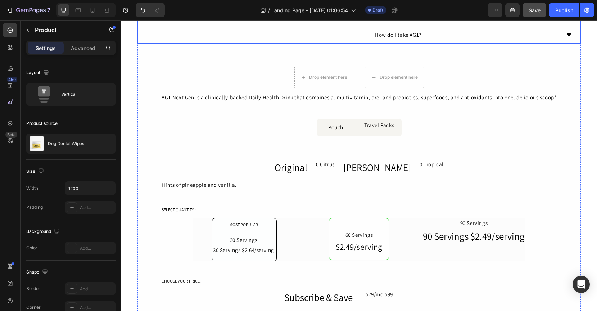
scroll to position [2123, 0]
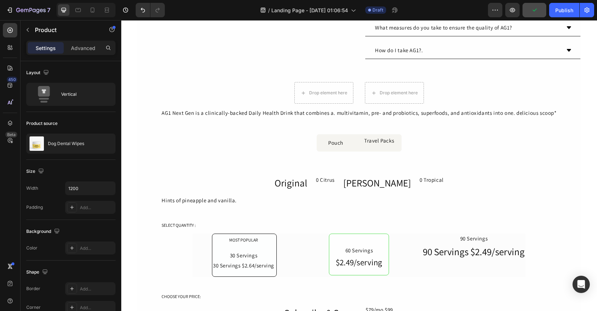
click at [257, 96] on div "Drop element here Drop element here Row AG1 Next Gen is a clinically-backed Dai…" at bounding box center [359, 287] width 396 height 410
click at [250, 125] on div "Drop element here Drop element here Row AG1 Next Gen is a clinically-backed Dai…" at bounding box center [359, 287] width 396 height 410
click at [228, 106] on div "Drop element here Drop element here Row AG1 Next Gen is a clinically-backed Dai…" at bounding box center [359, 287] width 396 height 410
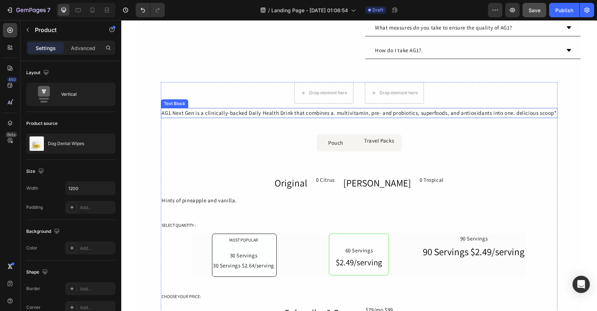
click at [229, 114] on div "AG1 Next Gen is a clinically-backed Daily Health Drink that combines a. multivi…" at bounding box center [359, 113] width 396 height 10
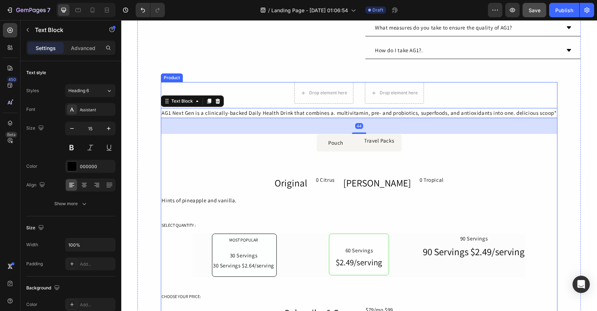
click at [237, 98] on div "Drop element here Drop element here Row AG1 Next Gen is a clinically-backed Dai…" at bounding box center [359, 287] width 396 height 410
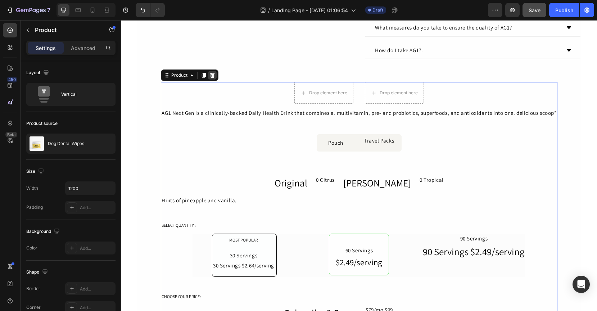
click at [210, 76] on icon at bounding box center [213, 75] width 6 height 6
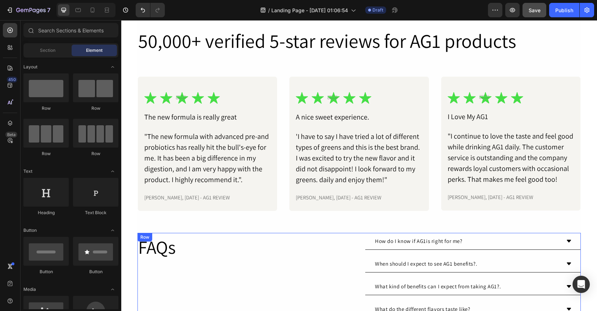
scroll to position [1744, 0]
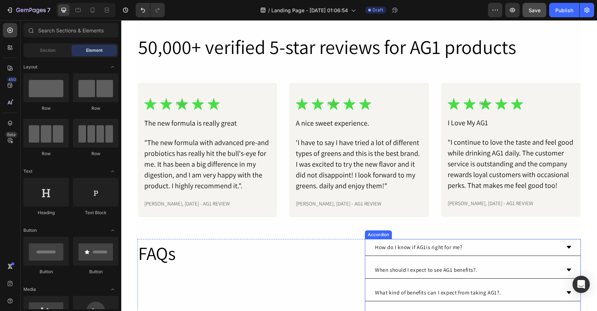
click at [417, 244] on div "How do I know if AG1is right for me?" at bounding box center [419, 247] width 90 height 11
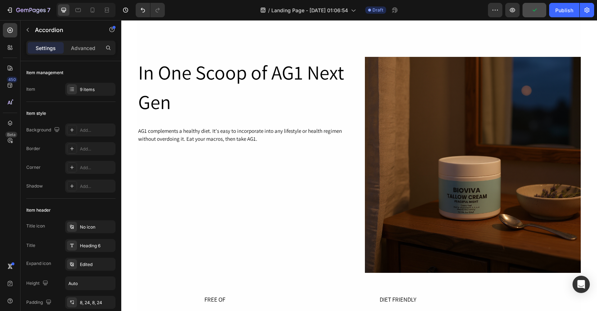
scroll to position [684, 0]
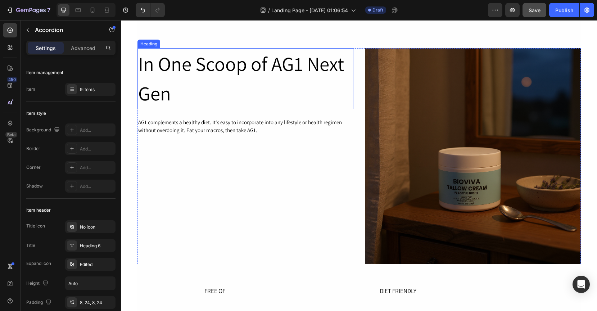
click at [271, 60] on h2 "In One Scoop of AG1 Next Gen" at bounding box center [246, 78] width 216 height 61
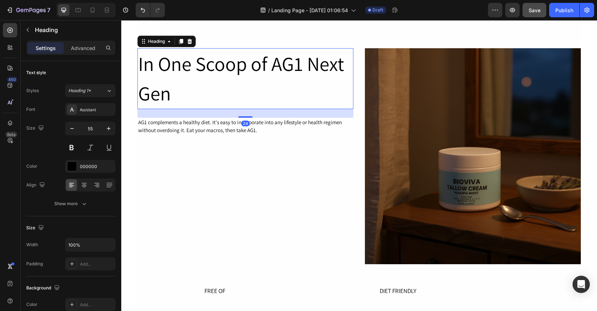
click at [271, 60] on h2 "In One Scoop of AG1 Next Gen" at bounding box center [246, 78] width 216 height 61
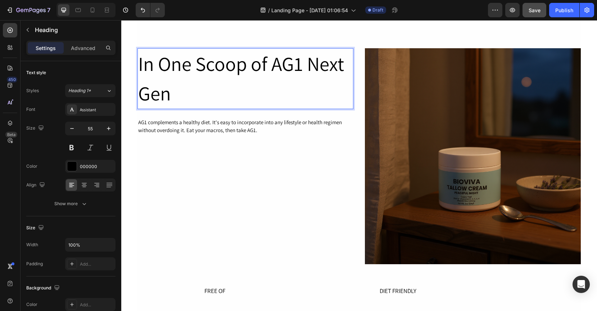
click at [271, 60] on p "In One Scoop of AG1 Next Gen" at bounding box center [245, 78] width 215 height 59
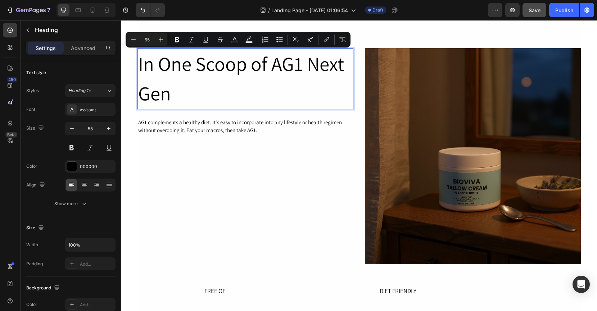
click at [160, 66] on p "In One Scoop of AG1 Next Gen" at bounding box center [245, 78] width 215 height 59
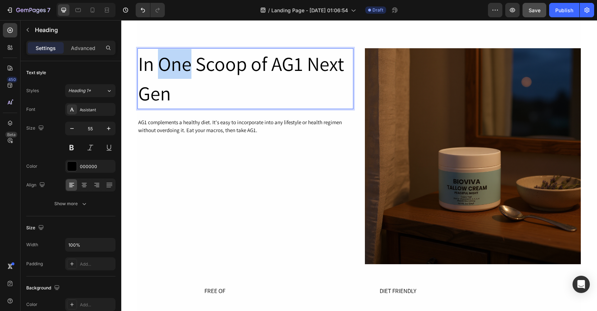
click at [160, 66] on p "In One Scoop of AG1 Next Gen" at bounding box center [245, 78] width 215 height 59
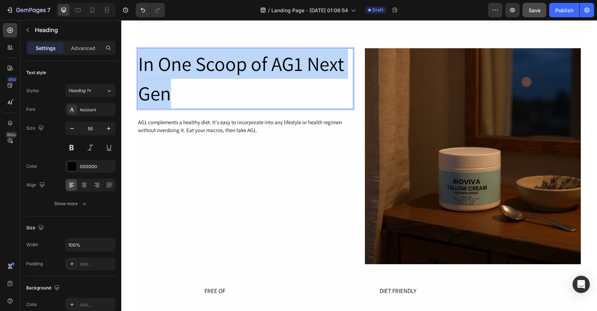
click at [160, 66] on p "In One Scoop of AG1 Next Gen" at bounding box center [245, 78] width 215 height 59
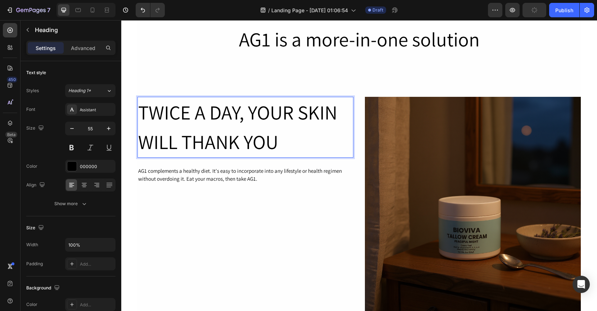
scroll to position [616, 0]
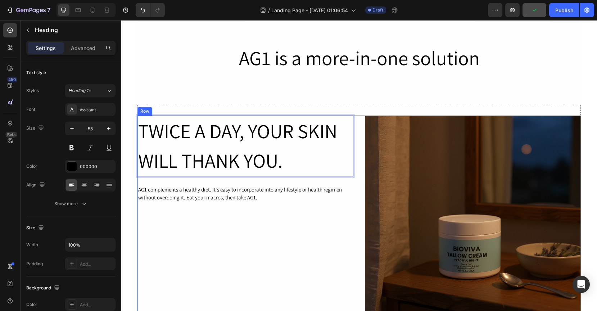
click at [230, 235] on div "TWICE A DAY, YOUR SKIN WILL THANK YOU. Heading 24 AG1 complements a healthy die…" at bounding box center [246, 224] width 216 height 216
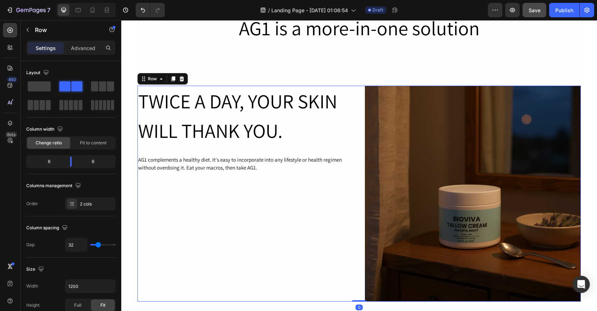
scroll to position [651, 0]
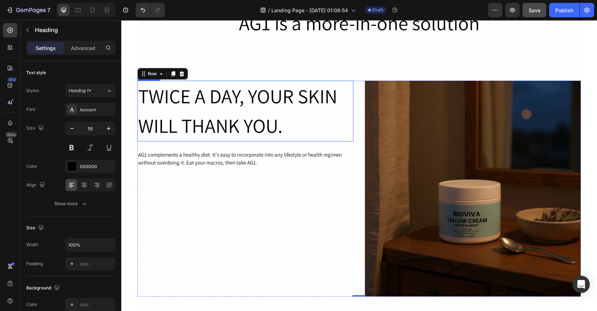
click at [245, 98] on p "TWICE A DAY, YOUR SKIN WILL THANK YOU." at bounding box center [245, 110] width 215 height 59
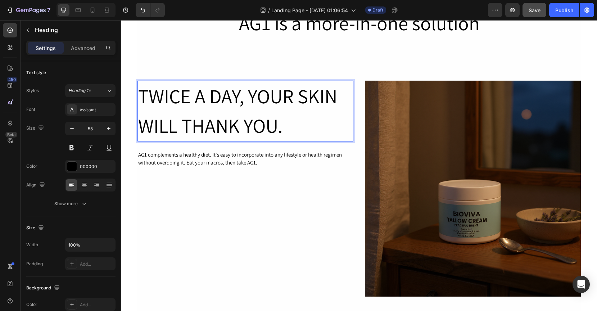
click at [247, 98] on p "TWICE A DAY, YOUR SKIN WILL THANK YOU." at bounding box center [245, 110] width 215 height 59
click at [138, 95] on p "TWICE A DAY, YOUR SKIN WILL THANK YOU." at bounding box center [245, 110] width 215 height 59
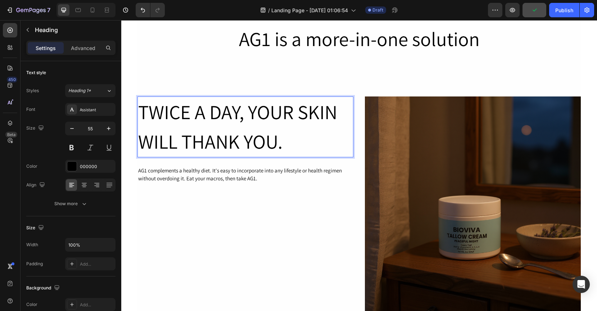
scroll to position [597, 0]
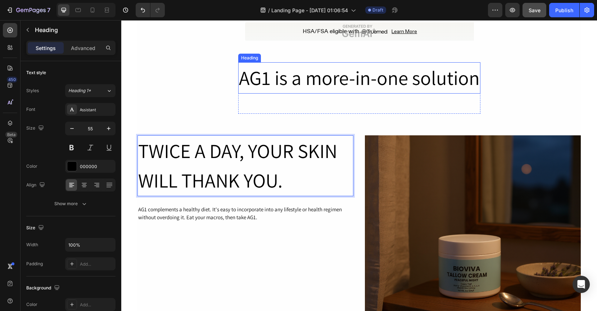
click at [283, 86] on h2 "AG1 is a more-in-one solution" at bounding box center [359, 77] width 242 height 31
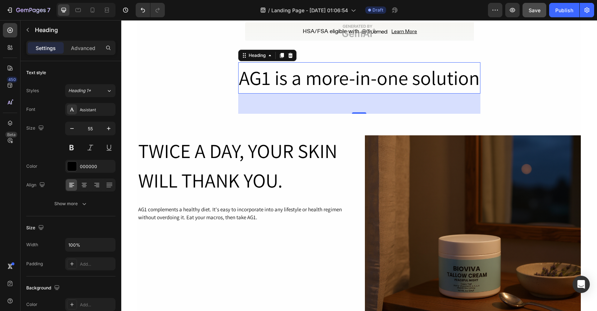
click at [270, 81] on h2 "AG1 is a more-in-one solution" at bounding box center [359, 77] width 242 height 31
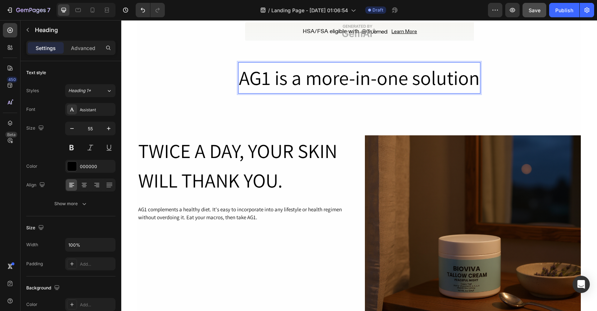
click at [257, 82] on p "AG1 is a more-in-one solution" at bounding box center [359, 78] width 241 height 30
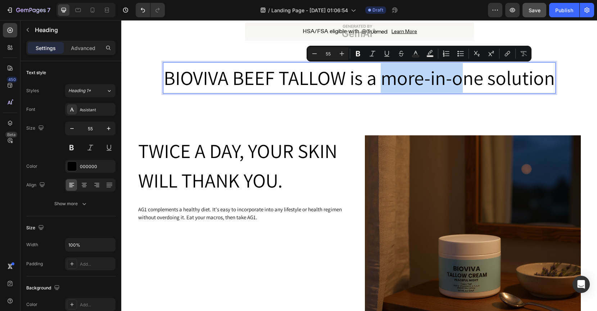
drag, startPoint x: 382, startPoint y: 81, endPoint x: 465, endPoint y: 80, distance: 83.2
click at [465, 80] on p "BIOVIVA BEEF TALLOW is a more-in-one solution" at bounding box center [359, 78] width 391 height 30
click at [548, 83] on p "BIOVIVA BEEF TALLOW is a more-in-one solution" at bounding box center [359, 78] width 391 height 30
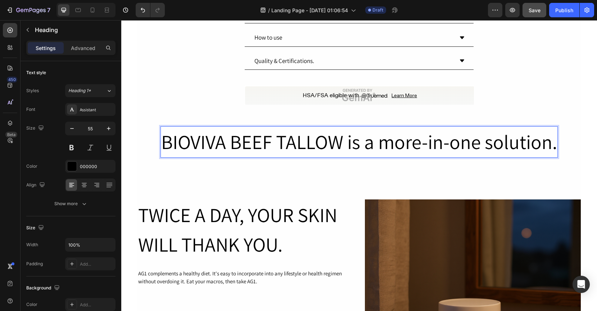
scroll to position [531, 0]
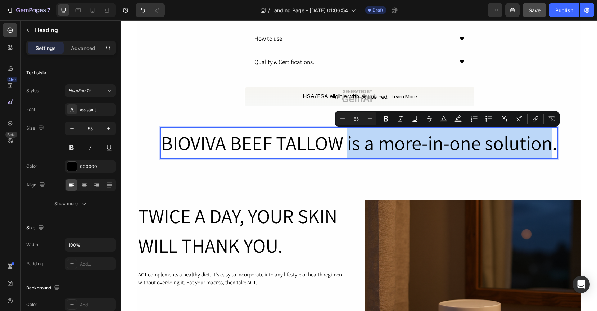
drag, startPoint x: 345, startPoint y: 145, endPoint x: 549, endPoint y: 150, distance: 204.6
click at [549, 150] on p "BIOVIVA BEEF TALLOW is a more-in-one solution." at bounding box center [359, 143] width 396 height 30
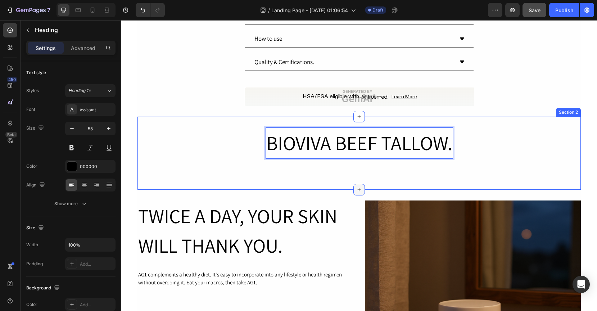
click at [358, 186] on div at bounding box center [360, 190] width 12 height 12
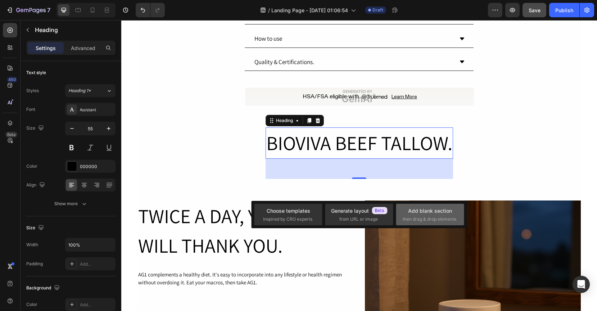
click at [416, 206] on div "Add blank section then drag & drop elements" at bounding box center [430, 215] width 68 height 22
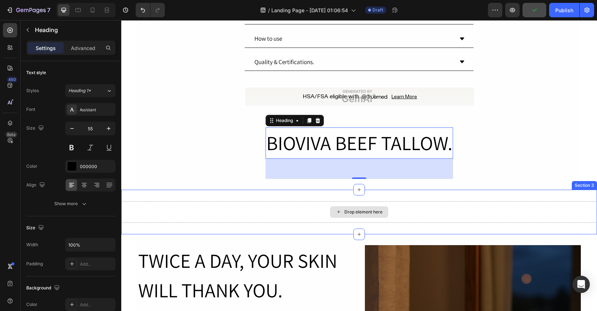
click at [349, 213] on div "Drop element here" at bounding box center [364, 212] width 38 height 6
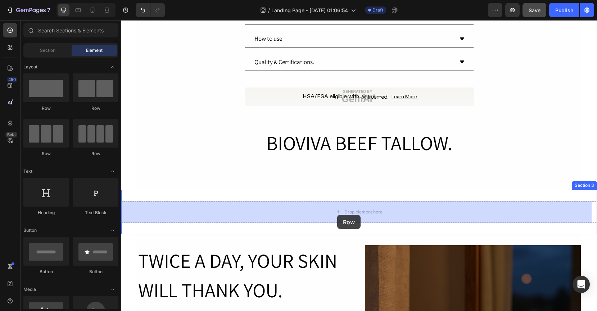
drag, startPoint x: 178, startPoint y: 120, endPoint x: 337, endPoint y: 215, distance: 186.2
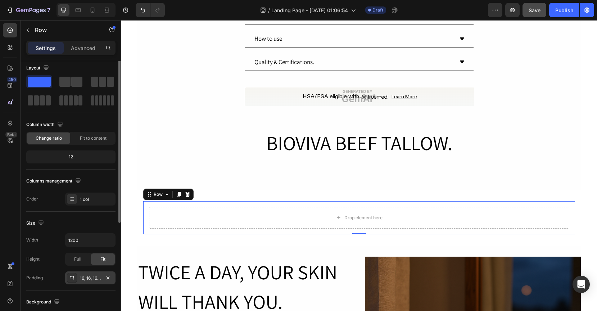
scroll to position [0, 0]
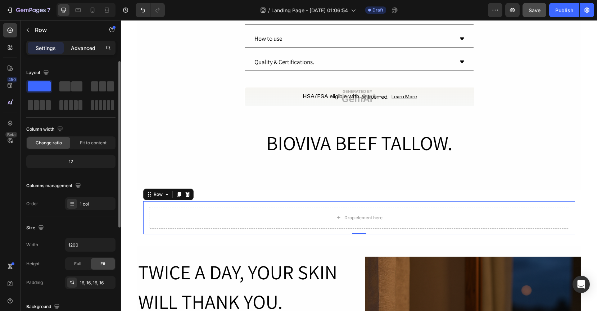
click at [80, 47] on p "Advanced" at bounding box center [83, 48] width 24 height 8
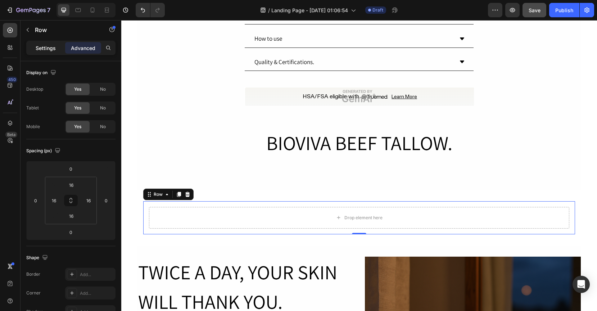
click at [57, 50] on div "Settings" at bounding box center [46, 48] width 36 height 12
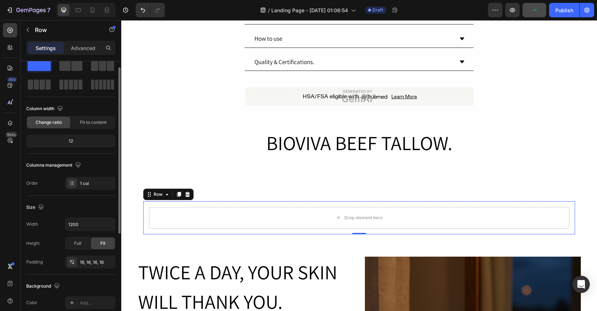
scroll to position [33, 0]
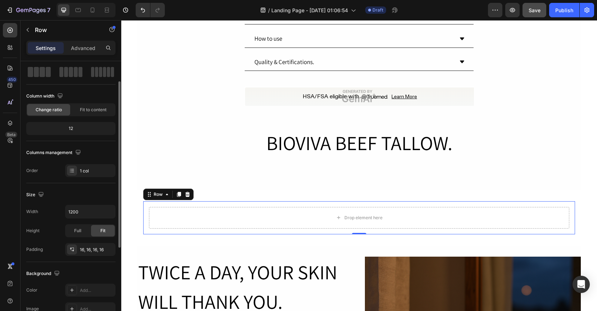
click at [75, 127] on div "12" at bounding box center [71, 129] width 86 height 10
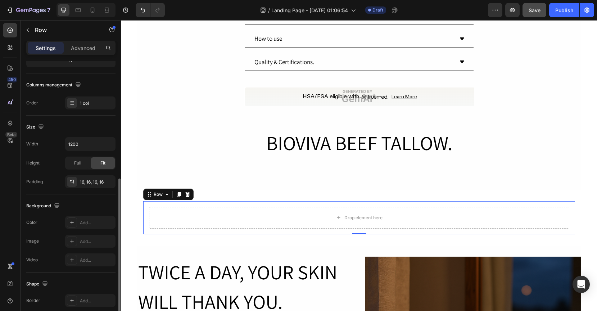
scroll to position [169, 0]
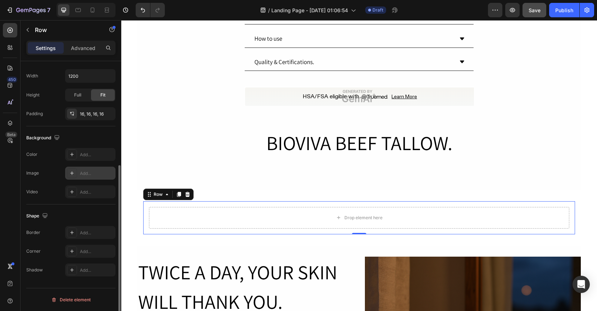
click at [71, 173] on icon at bounding box center [72, 173] width 4 height 4
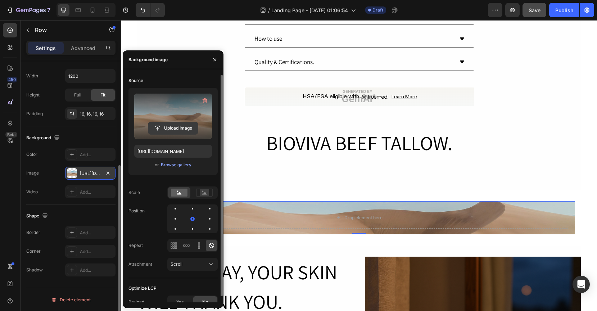
click at [165, 129] on input "file" at bounding box center [173, 128] width 50 height 12
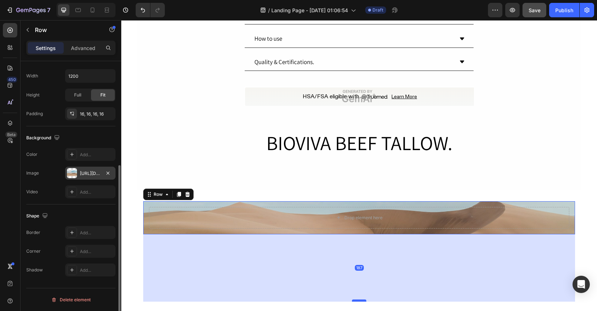
drag, startPoint x: 358, startPoint y: 233, endPoint x: 361, endPoint y: 303, distance: 70.3
click at [361, 302] on div at bounding box center [359, 301] width 14 height 2
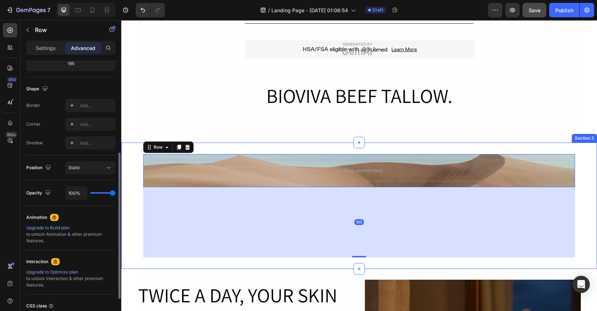
scroll to position [594, 0]
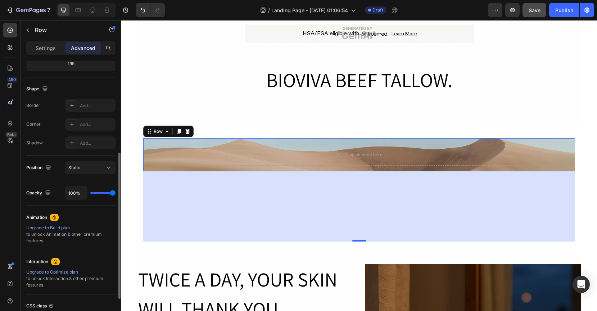
click at [377, 220] on div "195" at bounding box center [359, 206] width 432 height 70
click at [376, 162] on div "Drop element here" at bounding box center [359, 155] width 421 height 22
click at [361, 170] on div "Drop element here Row 195" at bounding box center [359, 154] width 432 height 33
click at [283, 162] on div "Drop element here" at bounding box center [359, 155] width 421 height 22
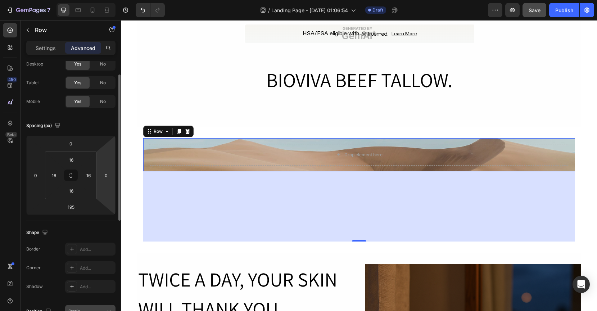
scroll to position [0, 0]
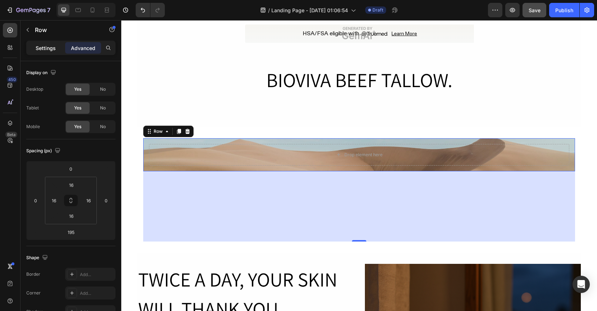
click at [49, 53] on div "Settings" at bounding box center [46, 48] width 36 height 12
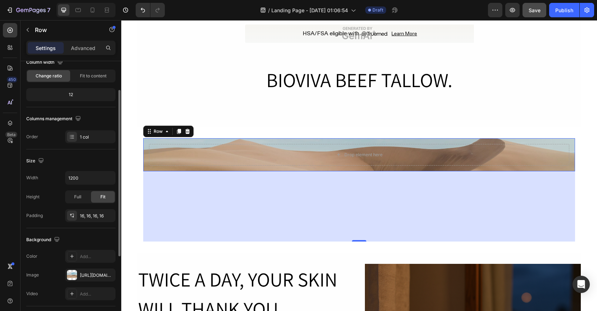
scroll to position [169, 0]
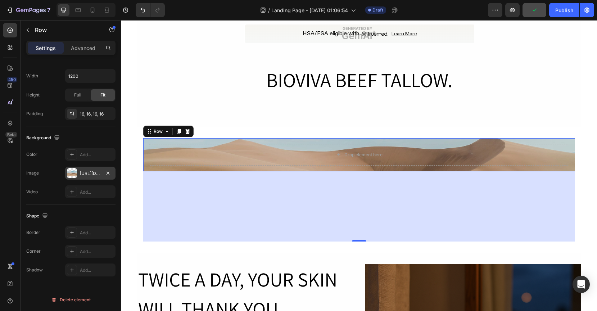
click at [72, 175] on div at bounding box center [72, 173] width 10 height 10
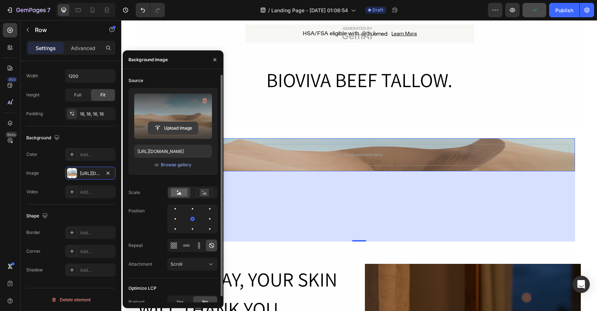
click at [166, 133] on input "file" at bounding box center [173, 128] width 50 height 12
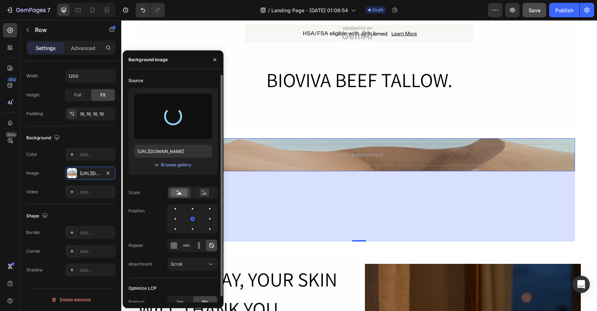
type input "[URL][DOMAIN_NAME]"
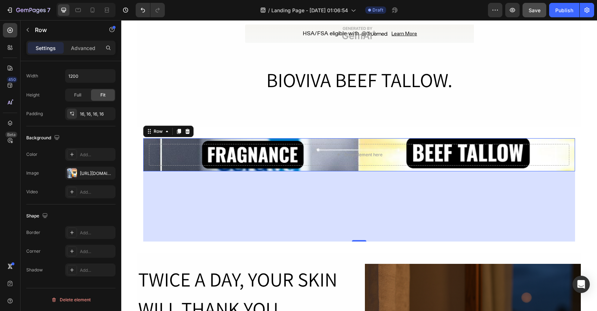
click at [338, 171] on div "Drop element here Row 195" at bounding box center [359, 154] width 432 height 33
click at [337, 204] on div "195" at bounding box center [359, 206] width 432 height 70
click at [356, 238] on div "195" at bounding box center [359, 206] width 432 height 70
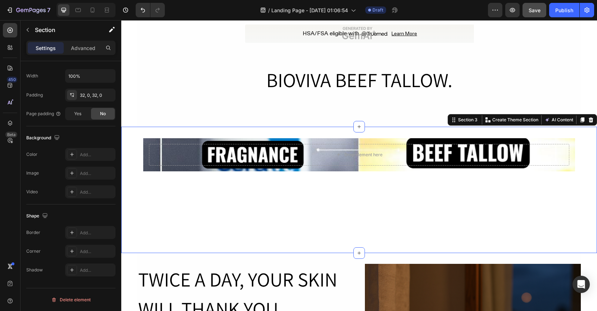
scroll to position [0, 0]
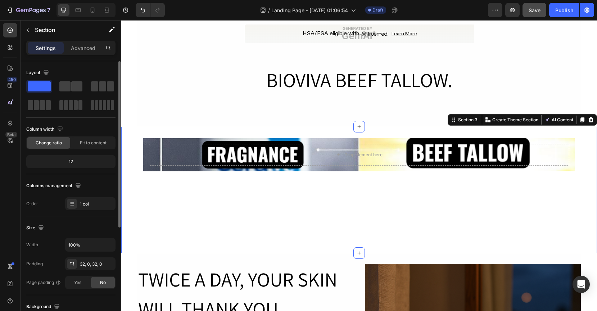
click at [356, 229] on div "Drop element here Row" at bounding box center [359, 189] width 476 height 103
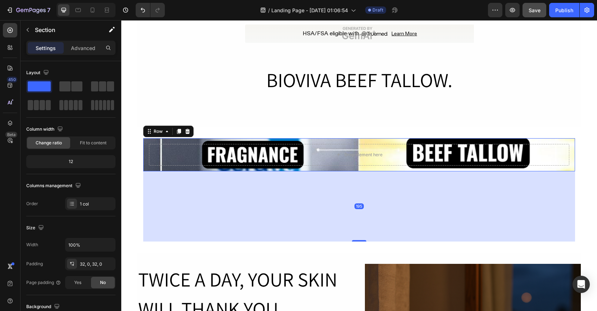
click at [334, 168] on div "Drop element here Row 195" at bounding box center [359, 154] width 432 height 33
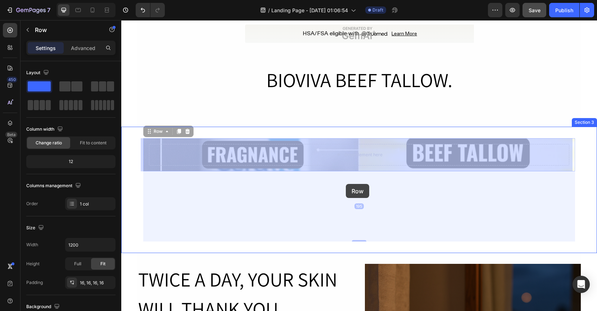
drag, startPoint x: 345, startPoint y: 170, endPoint x: 346, endPoint y: 184, distance: 14.8
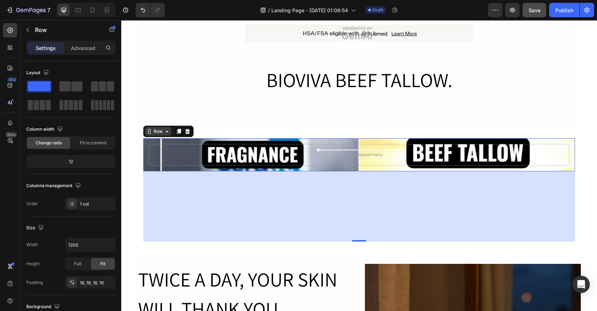
click at [164, 129] on icon at bounding box center [167, 132] width 6 height 6
click at [147, 131] on icon at bounding box center [150, 132] width 6 height 6
click at [148, 131] on icon at bounding box center [148, 131] width 1 height 1
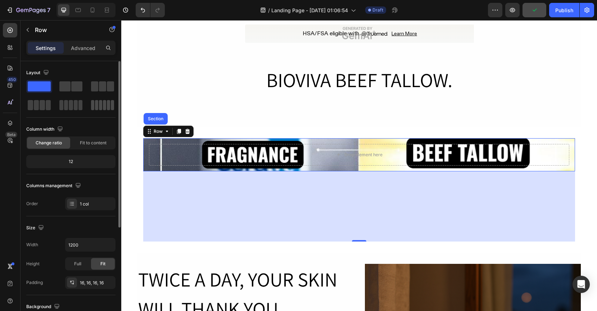
scroll to position [12, 0]
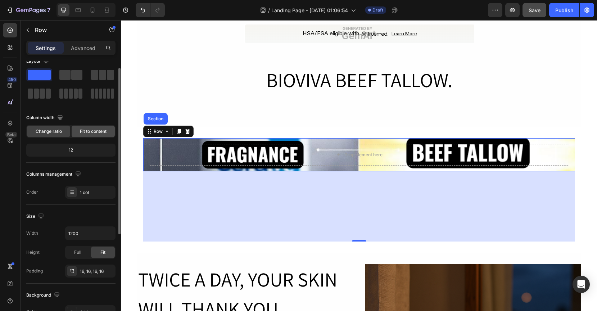
click at [90, 131] on span "Fit to content" at bounding box center [93, 131] width 27 height 6
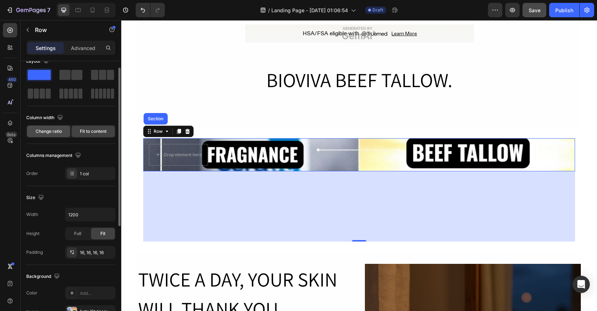
click at [59, 134] on span "Change ratio" at bounding box center [49, 131] width 26 height 6
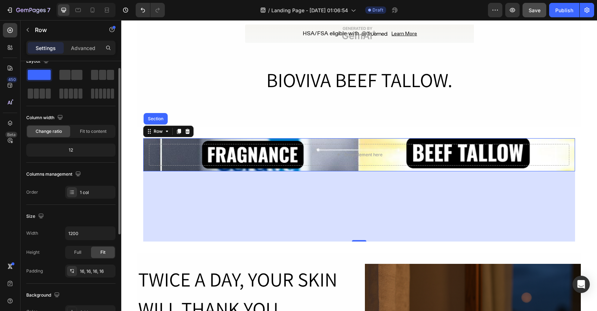
click at [67, 147] on div "12" at bounding box center [71, 150] width 86 height 10
click at [70, 147] on div "12" at bounding box center [71, 150] width 86 height 10
click at [70, 151] on div "12" at bounding box center [71, 150] width 86 height 10
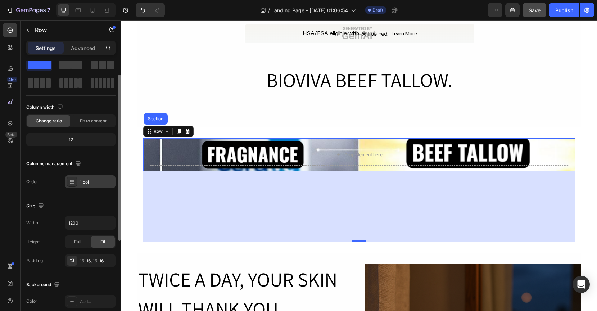
click at [77, 180] on div "1 col" at bounding box center [90, 181] width 50 height 13
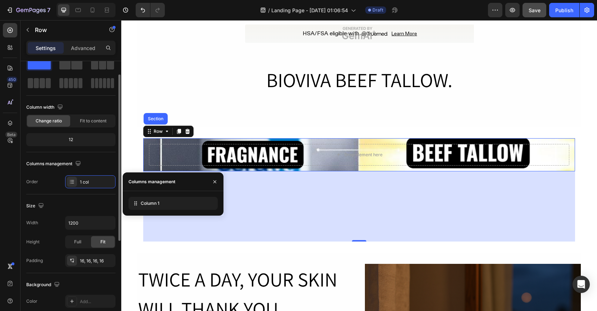
click at [96, 166] on div "Columns management" at bounding box center [70, 164] width 89 height 12
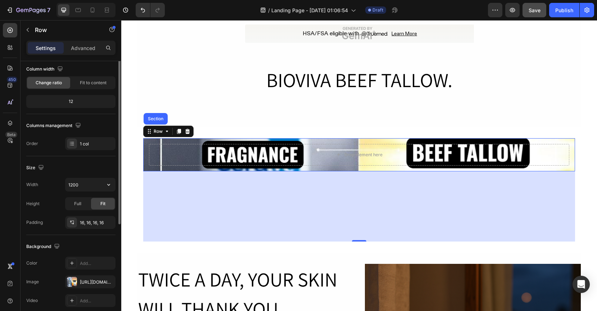
scroll to position [87, 0]
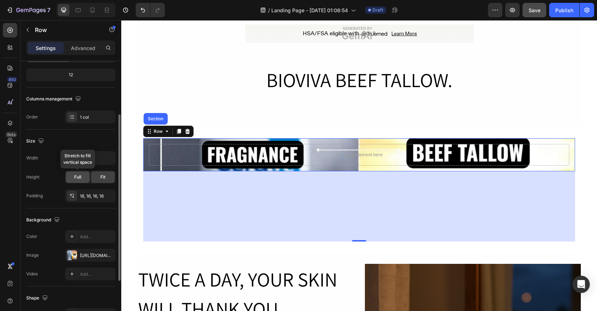
click at [79, 179] on span "Full" at bounding box center [77, 177] width 7 height 6
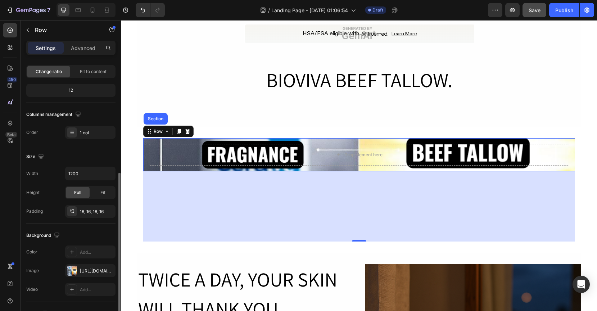
scroll to position [53, 0]
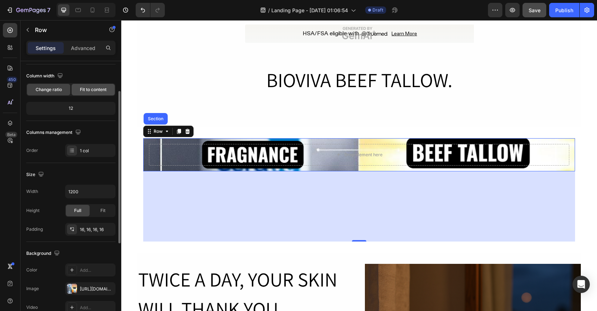
click at [90, 90] on span "Fit to content" at bounding box center [93, 89] width 27 height 6
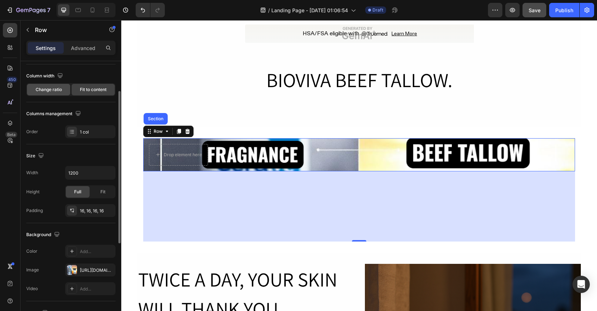
click at [67, 92] on div "Change ratio" at bounding box center [48, 90] width 43 height 12
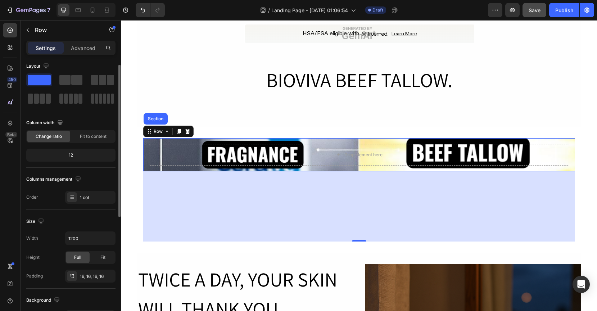
scroll to position [0, 0]
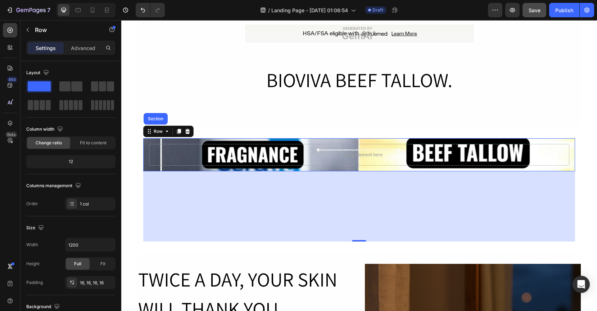
click at [354, 239] on div "195" at bounding box center [359, 206] width 432 height 70
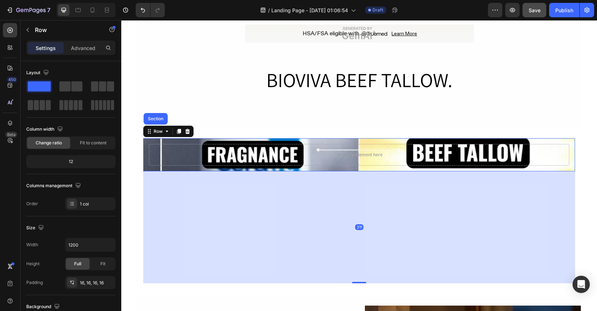
drag, startPoint x: 354, startPoint y: 240, endPoint x: 364, endPoint y: 282, distance: 42.5
click at [364, 171] on div "311" at bounding box center [359, 171] width 432 height 0
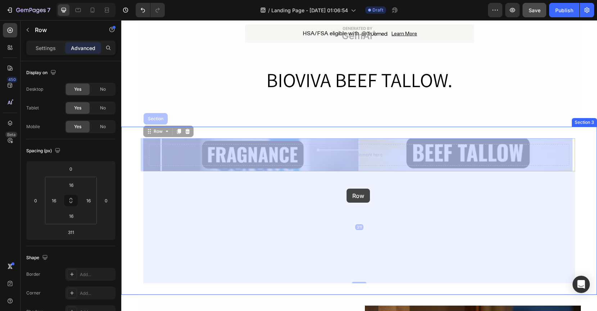
drag, startPoint x: 347, startPoint y: 168, endPoint x: 347, endPoint y: 204, distance: 36.0
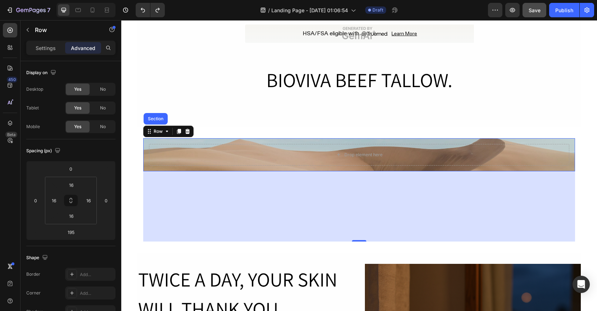
type input "0"
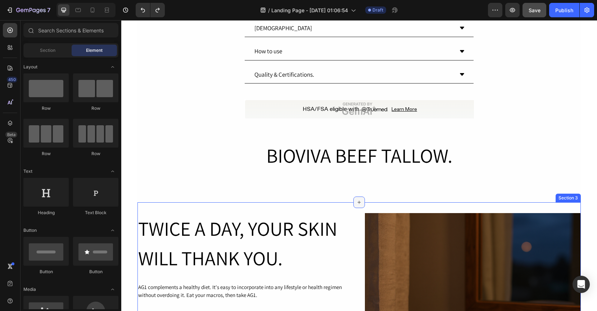
scroll to position [477, 0]
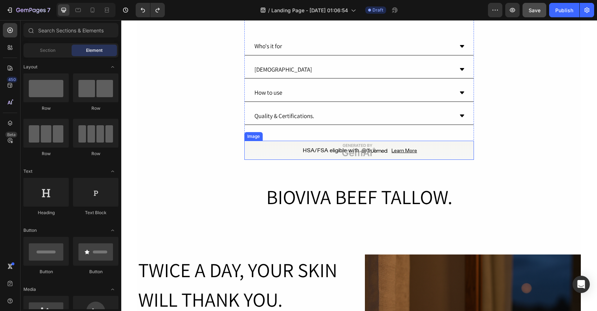
click at [364, 144] on img at bounding box center [359, 150] width 230 height 19
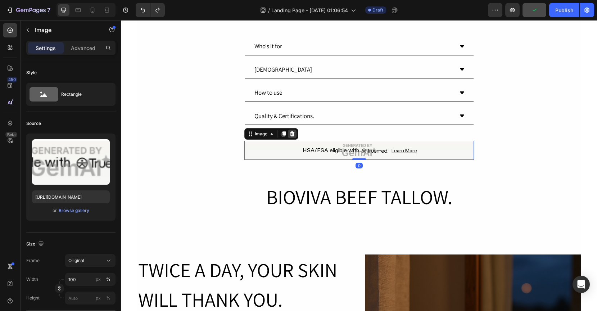
click at [290, 132] on icon at bounding box center [292, 134] width 6 height 6
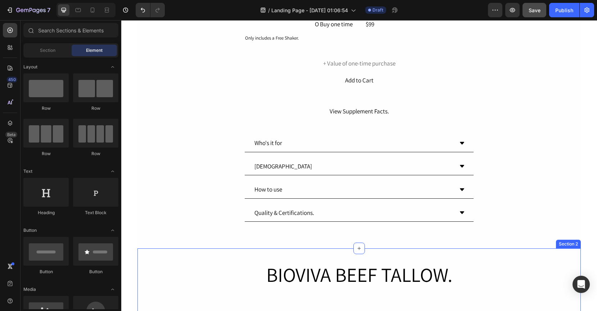
scroll to position [380, 0]
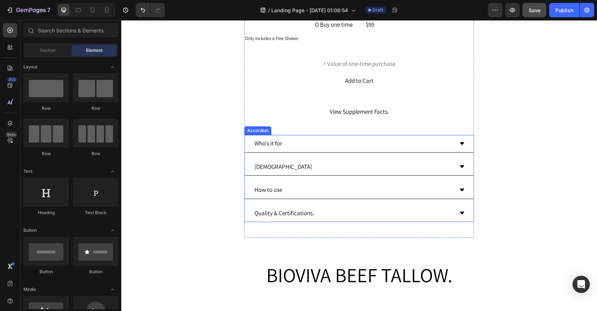
click at [323, 215] on div "Quality & Certifications." at bounding box center [353, 214] width 200 height 12
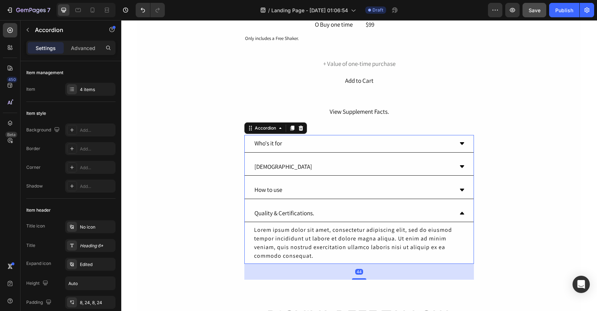
click at [323, 215] on div "Quality & Certifications." at bounding box center [353, 214] width 200 height 12
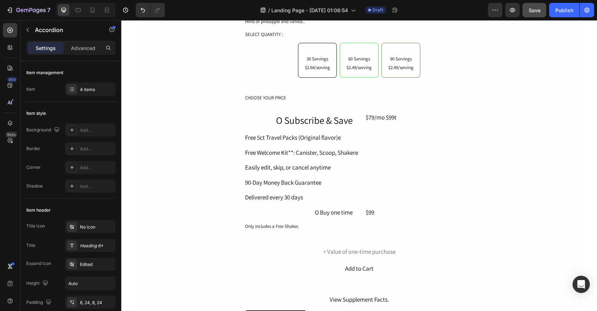
scroll to position [186, 0]
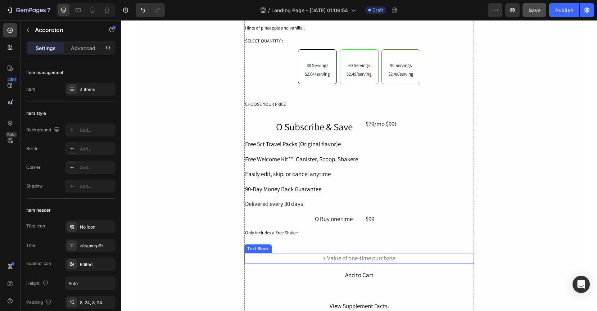
click at [344, 260] on div "+ Value of one-time purchase" at bounding box center [359, 258] width 230 height 11
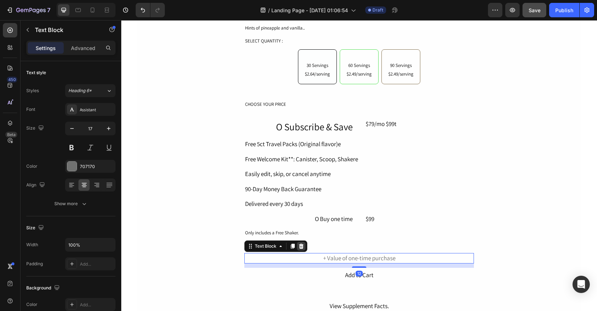
click at [299, 246] on icon at bounding box center [301, 245] width 5 height 5
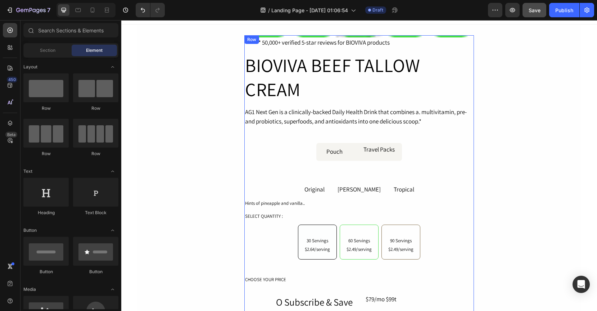
scroll to position [0, 0]
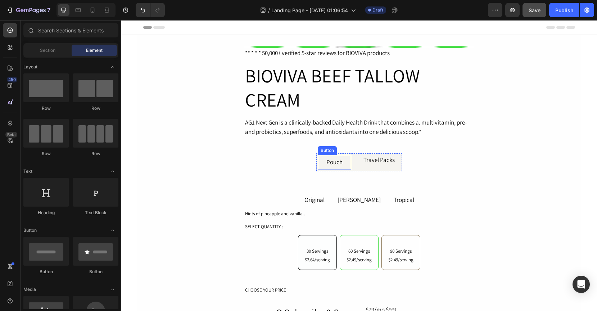
click at [341, 161] on button "Pouch" at bounding box center [334, 162] width 33 height 15
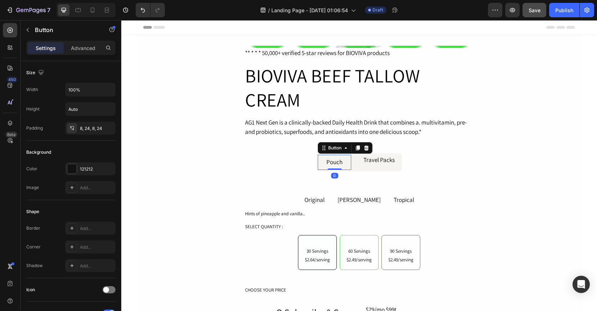
click at [368, 145] on div "Button" at bounding box center [345, 148] width 55 height 12
click at [365, 148] on icon at bounding box center [366, 147] width 5 height 5
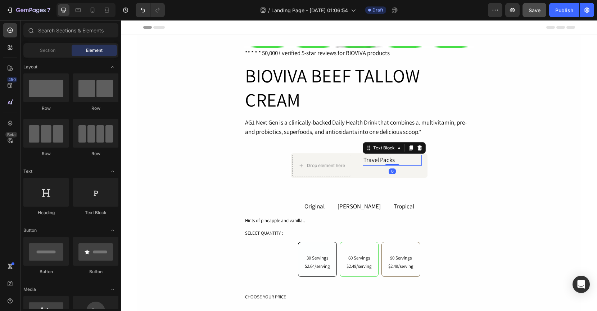
click at [365, 159] on div "Travel Packs" at bounding box center [392, 160] width 59 height 11
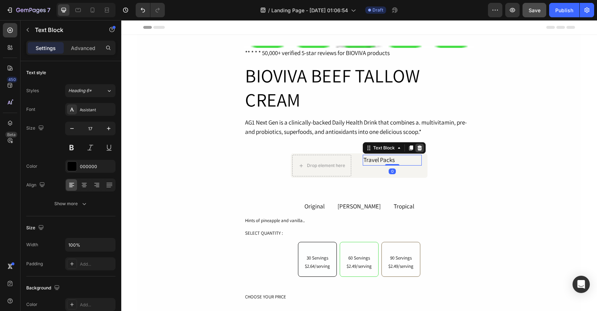
click at [418, 147] on icon at bounding box center [420, 147] width 5 height 5
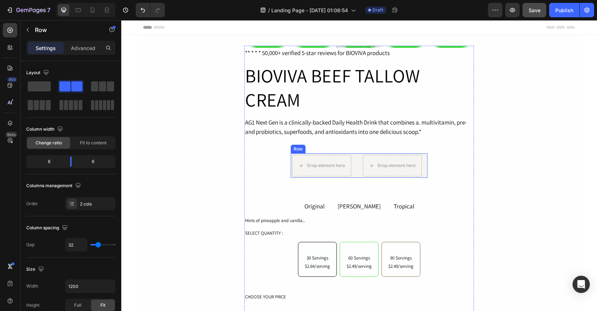
click at [354, 162] on div "Drop element here Drop element here Row" at bounding box center [360, 165] width 138 height 25
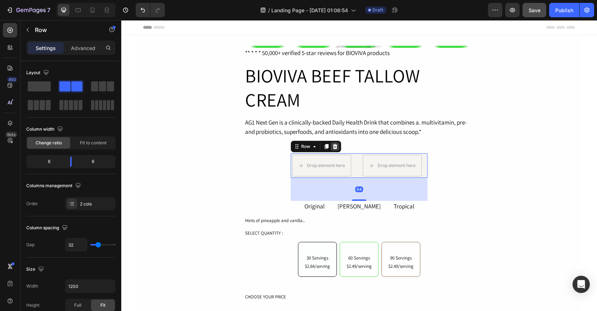
click at [333, 146] on icon at bounding box center [335, 146] width 5 height 5
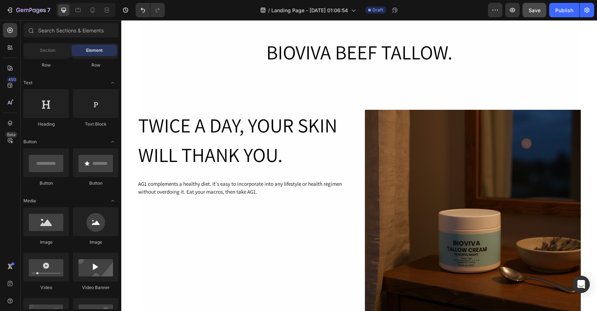
scroll to position [415, 0]
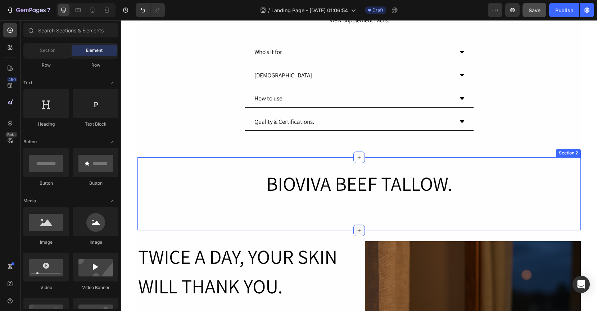
click at [354, 228] on div at bounding box center [360, 231] width 12 height 12
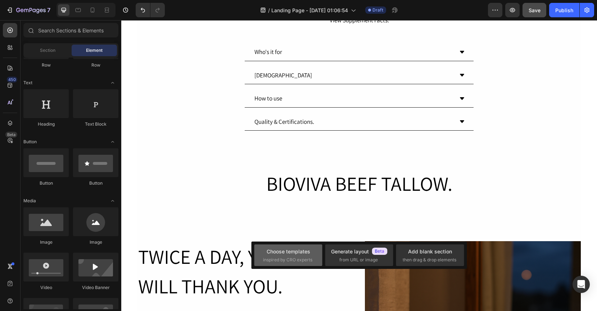
click at [289, 255] on div "Choose templates inspired by CRO experts" at bounding box center [288, 255] width 50 height 15
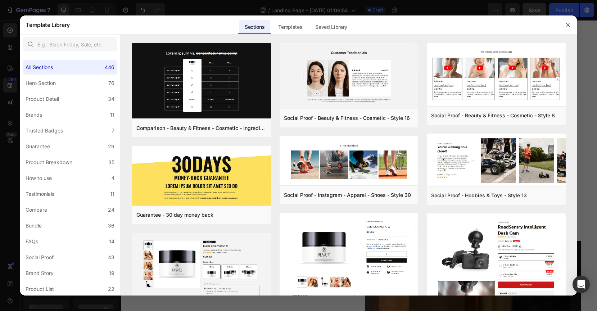
click at [202, 6] on div at bounding box center [298, 155] width 597 height 311
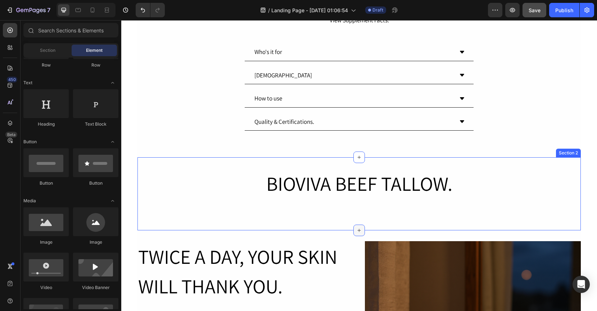
click at [356, 226] on div at bounding box center [360, 231] width 12 height 12
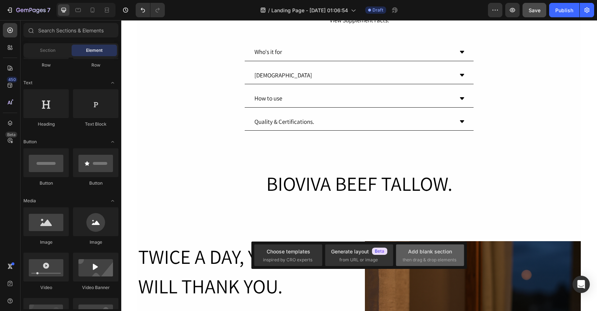
click at [398, 255] on div "Add blank section then drag & drop elements" at bounding box center [430, 255] width 68 height 22
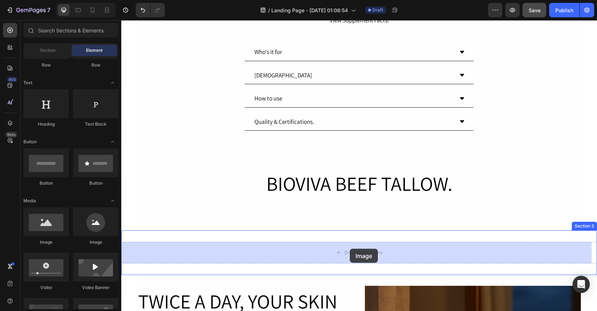
drag, startPoint x: 180, startPoint y: 246, endPoint x: 348, endPoint y: 248, distance: 168.2
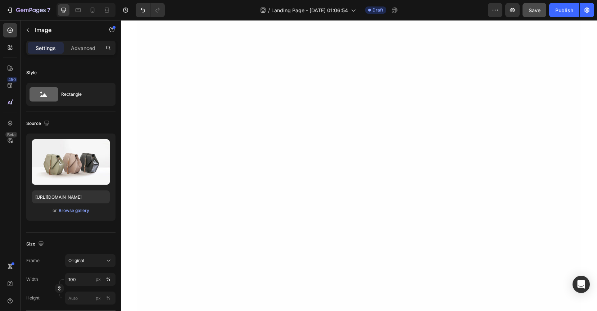
scroll to position [735, 0]
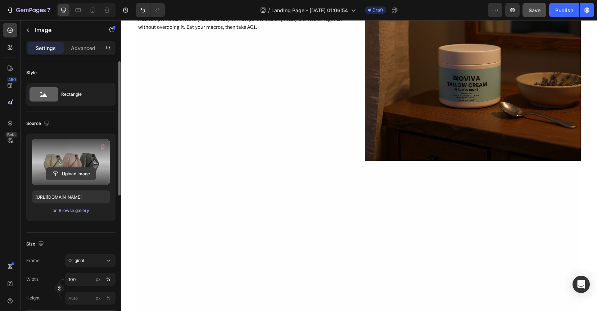
click at [76, 172] on input "file" at bounding box center [71, 174] width 50 height 12
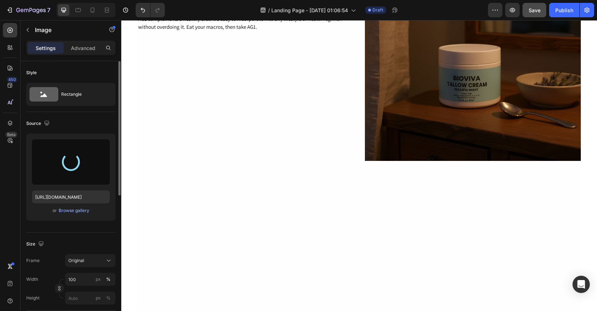
type input "[URL][DOMAIN_NAME]"
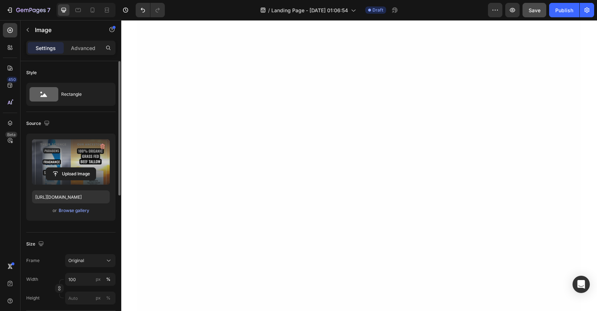
scroll to position [888, 0]
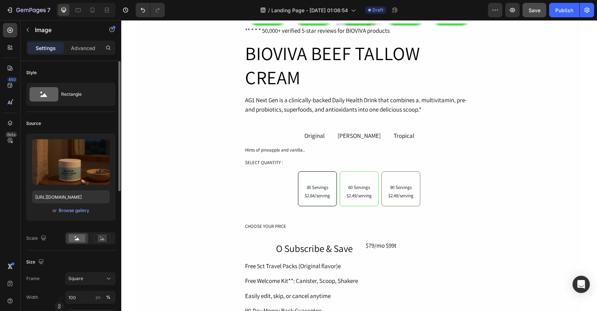
scroll to position [0, 0]
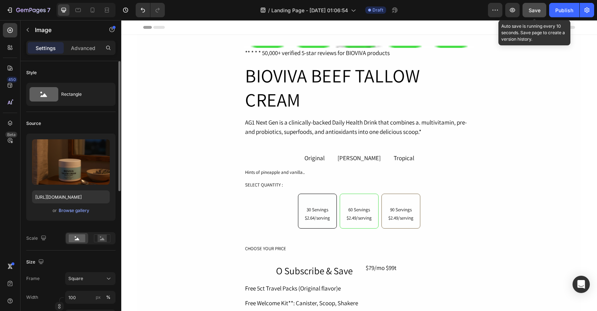
click at [540, 8] on span "Save" at bounding box center [535, 10] width 12 height 6
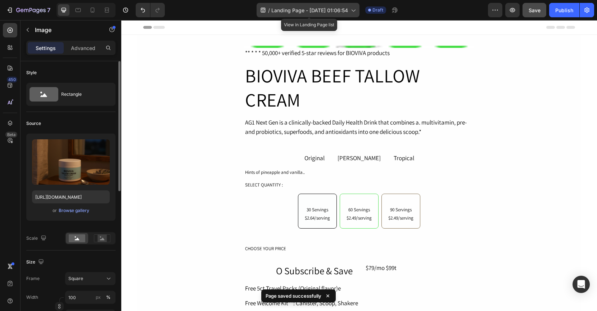
click at [329, 8] on span "Landing Page - [DATE] 01:06:54" at bounding box center [309, 10] width 77 height 8
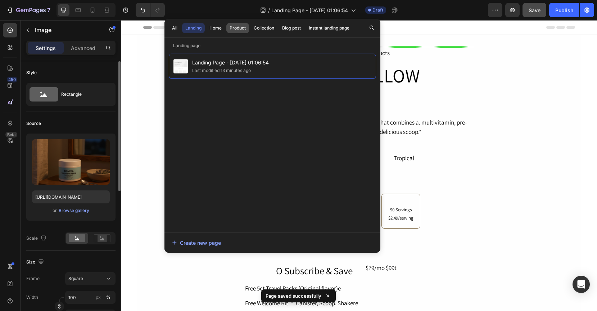
click at [230, 28] on div "Product" at bounding box center [238, 28] width 16 height 6
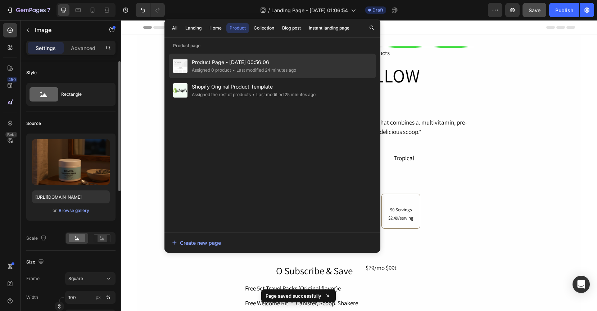
click at [232, 62] on span "Product Page - [DATE] 00:56:06" at bounding box center [244, 62] width 104 height 9
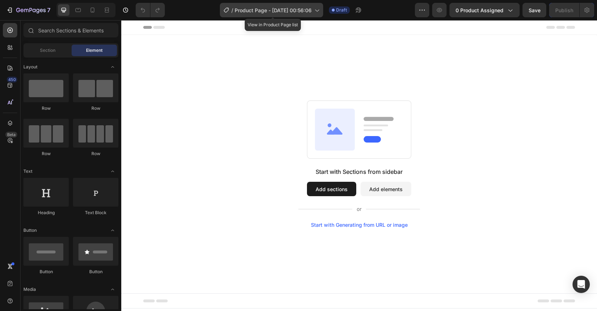
click at [290, 15] on div "/ Product Page - Aug 26, 00:56:06" at bounding box center [271, 10] width 103 height 14
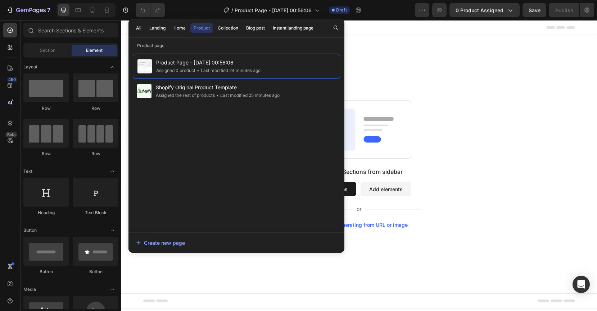
click at [162, 34] on div "All Landing Home Product Collection Blog post Instant landing page" at bounding box center [225, 28] width 193 height 19
click at [160, 28] on div "Landing" at bounding box center [157, 28] width 16 height 6
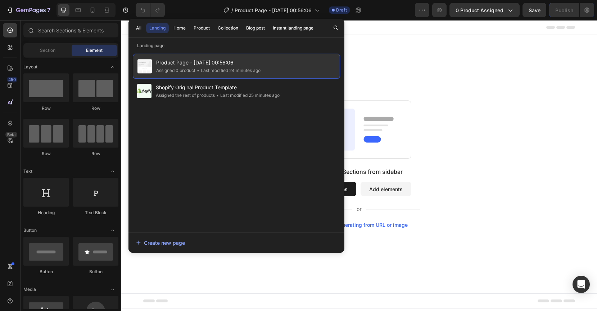
click at [172, 57] on div "Product Page - Aug 26, 00:56:06 Assigned 0 product • Last modified 24 minutes a…" at bounding box center [236, 66] width 207 height 25
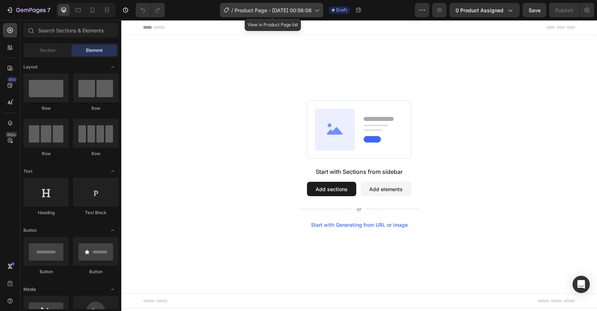
click at [311, 5] on div "/ Product Page - Aug 26, 00:56:06" at bounding box center [271, 10] width 103 height 14
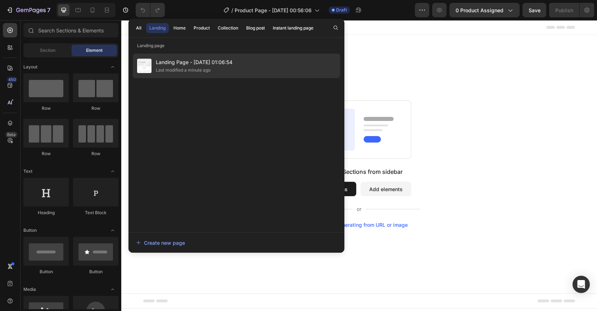
click at [170, 58] on span "Landing Page - [DATE] 01:06:54" at bounding box center [194, 62] width 77 height 9
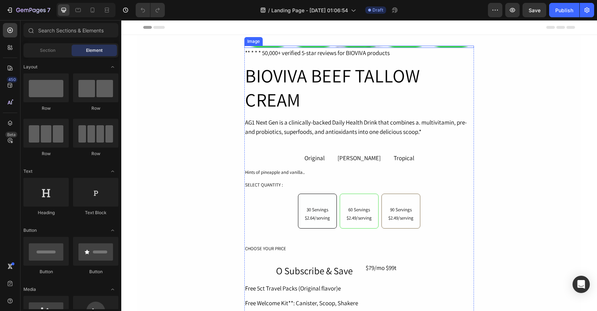
click at [277, 47] on img at bounding box center [359, 47] width 230 height 2
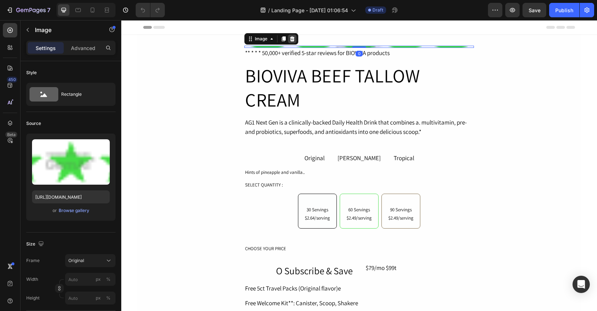
click at [292, 37] on icon at bounding box center [292, 39] width 6 height 6
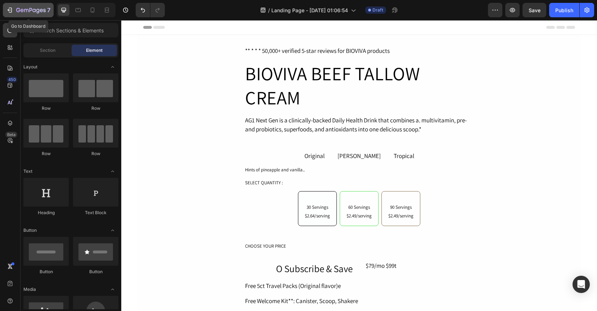
click at [19, 7] on div "7" at bounding box center [33, 10] width 34 height 9
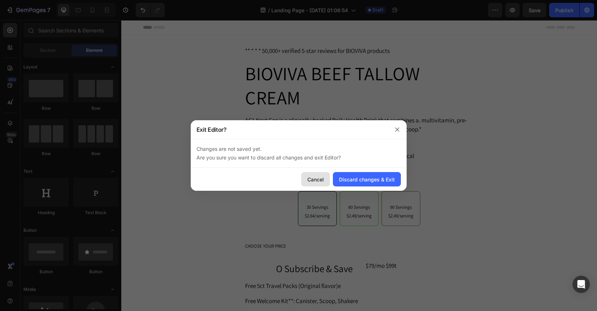
click at [323, 179] on div "Cancel" at bounding box center [315, 180] width 17 height 8
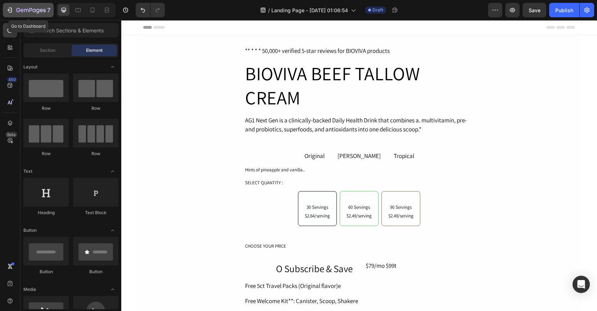
click at [16, 11] on div "7" at bounding box center [28, 10] width 44 height 9
